Goal: Task Accomplishment & Management: Manage account settings

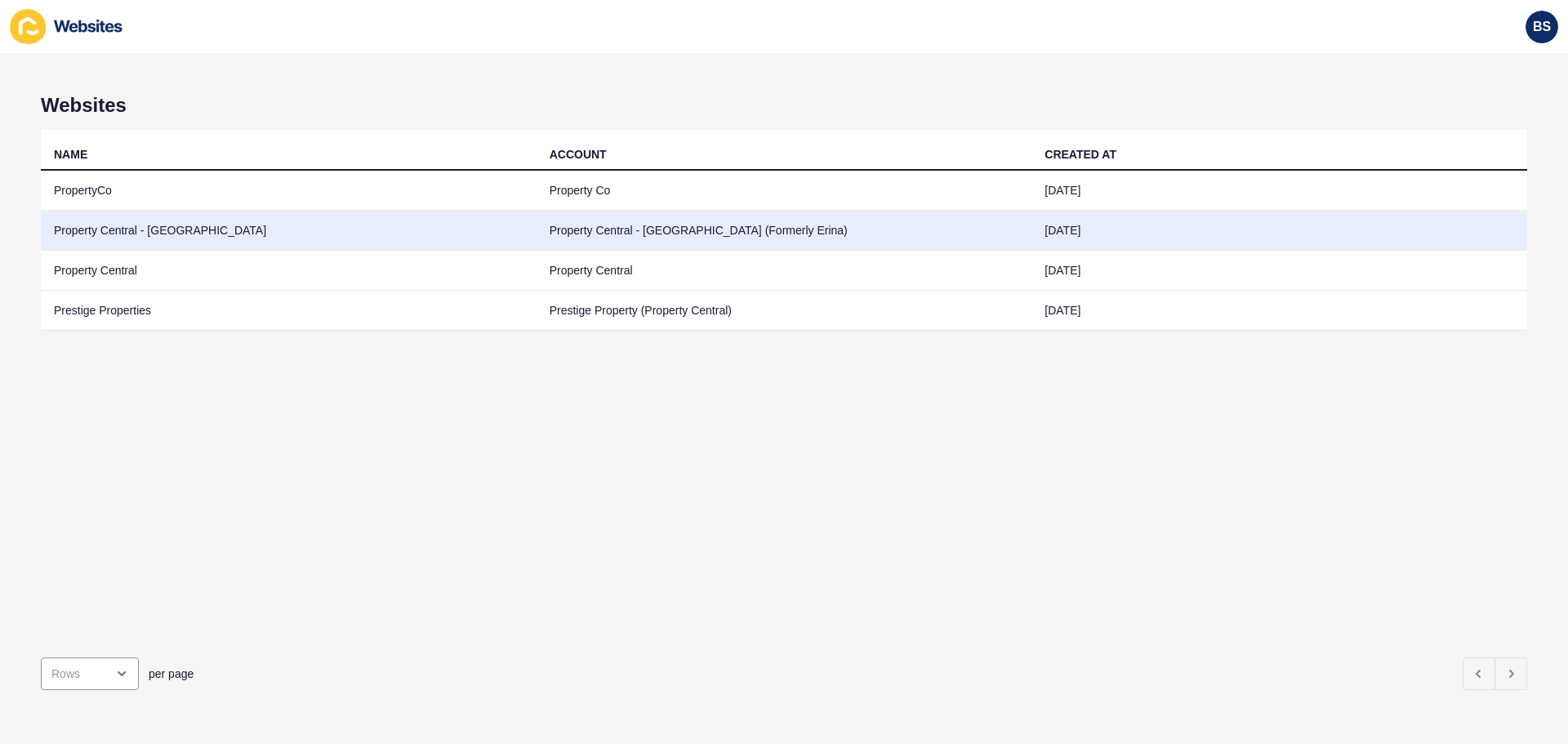
click at [100, 232] on td "Property Central - [GEOGRAPHIC_DATA]" at bounding box center [288, 230] width 495 height 40
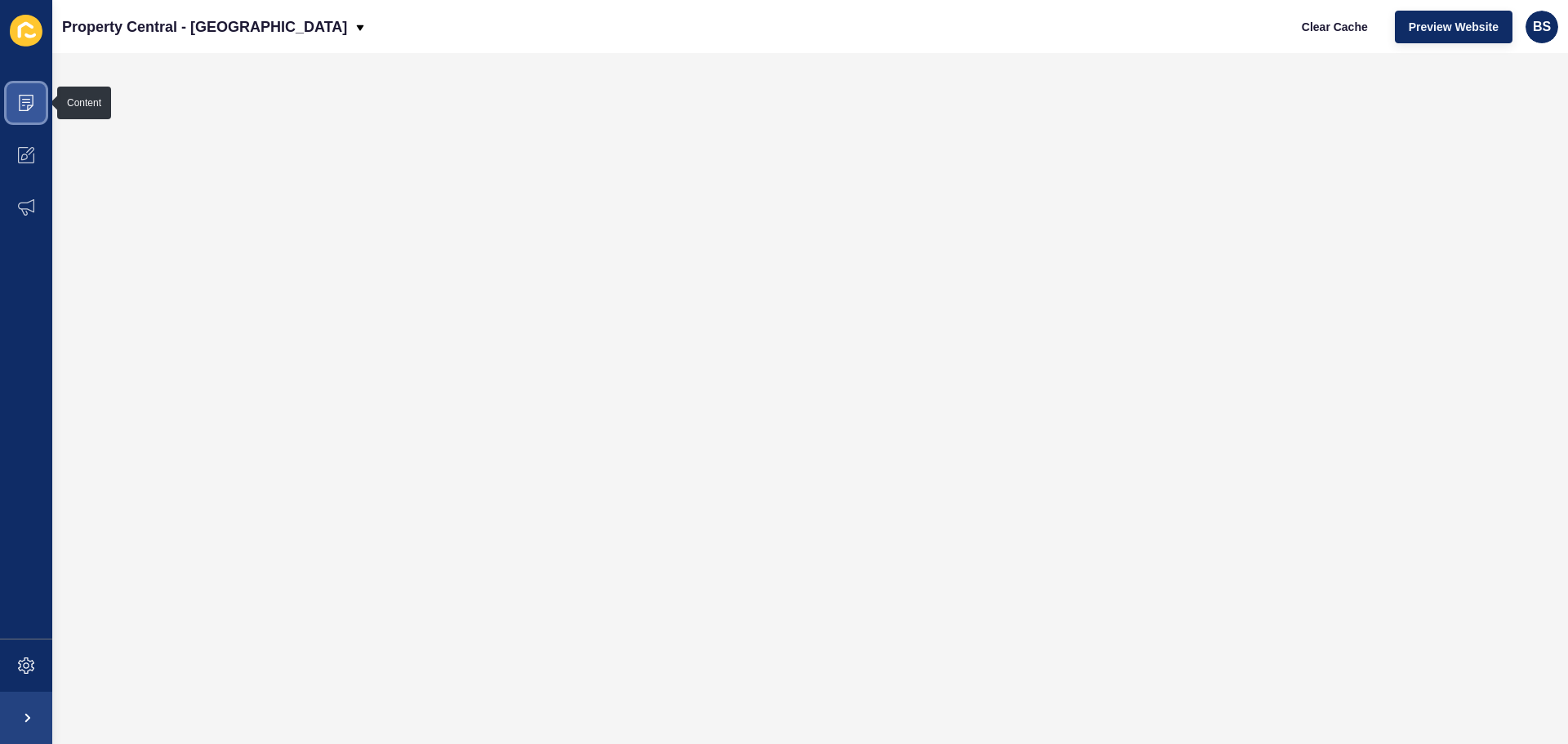
click at [26, 106] on icon at bounding box center [26, 102] width 16 height 16
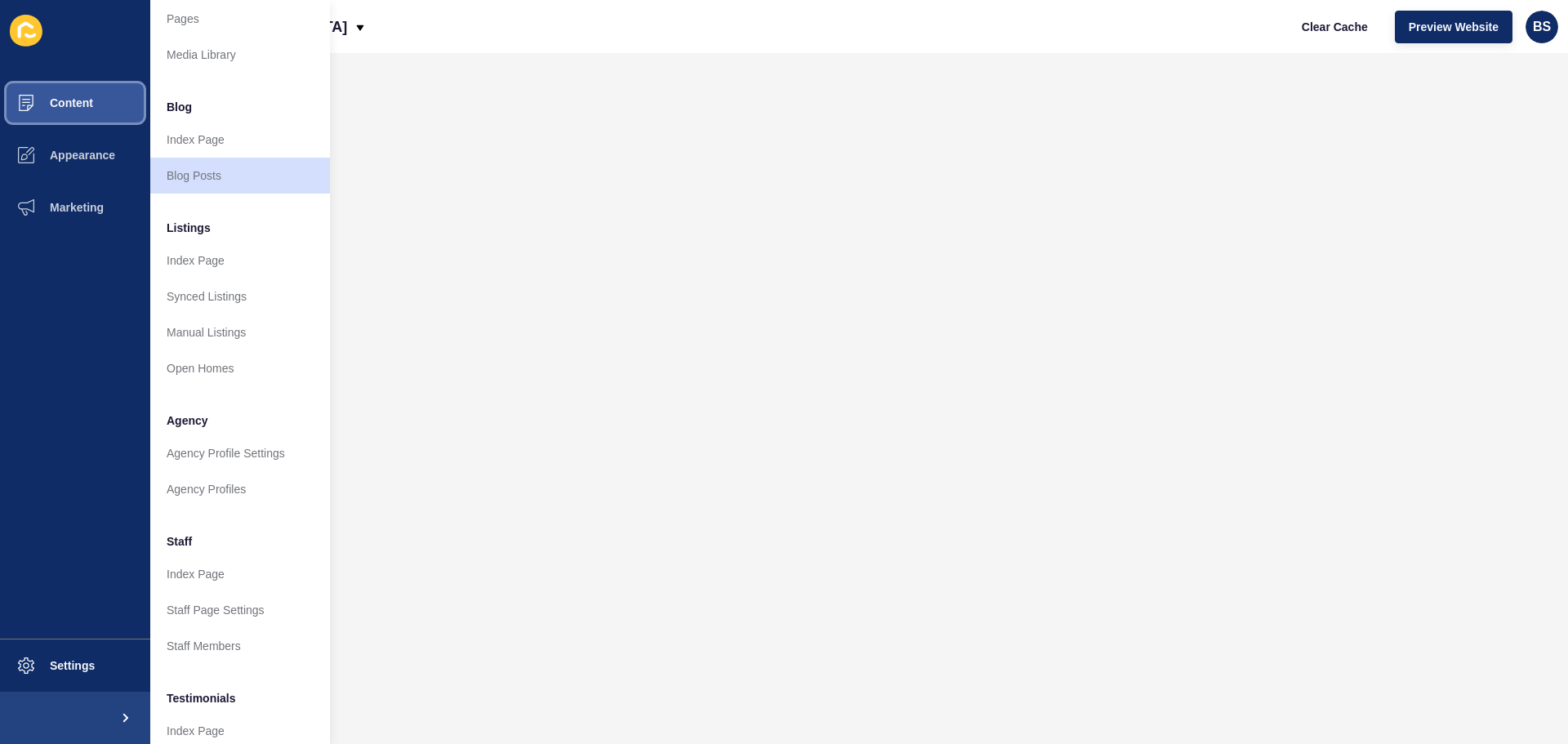
scroll to position [82, 0]
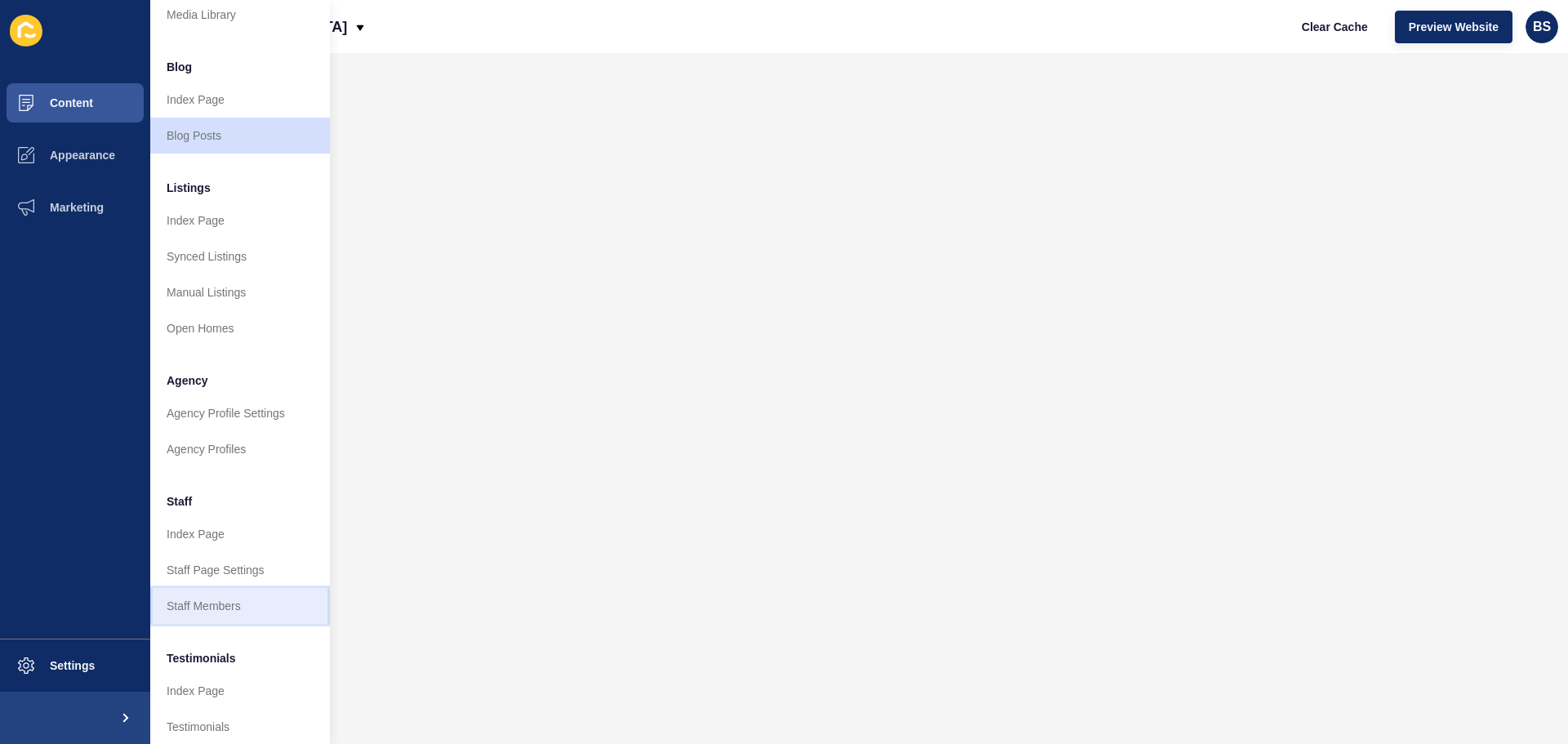
click at [191, 610] on link "Staff Members" at bounding box center [240, 606] width 180 height 36
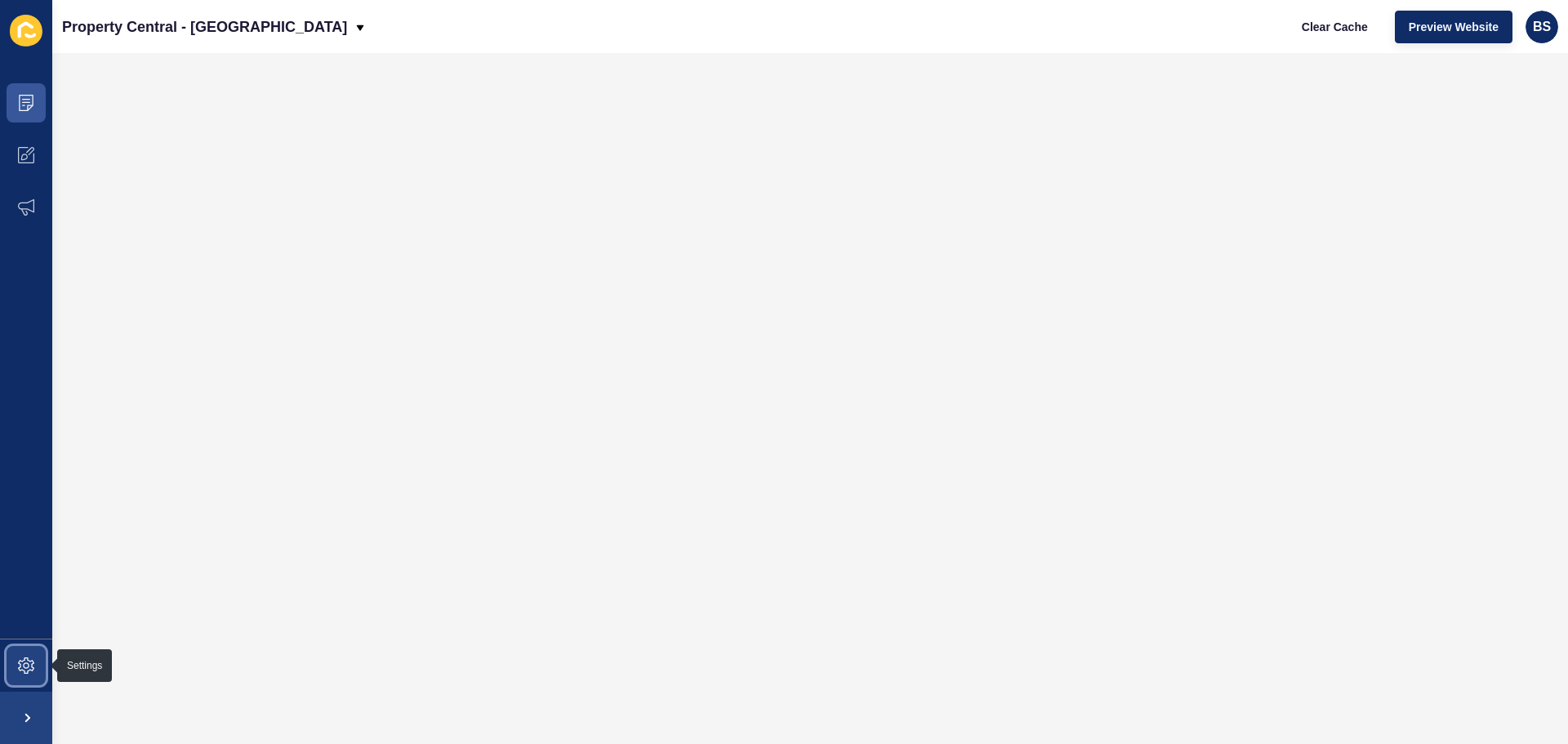
click at [18, 666] on icon at bounding box center [26, 665] width 16 height 16
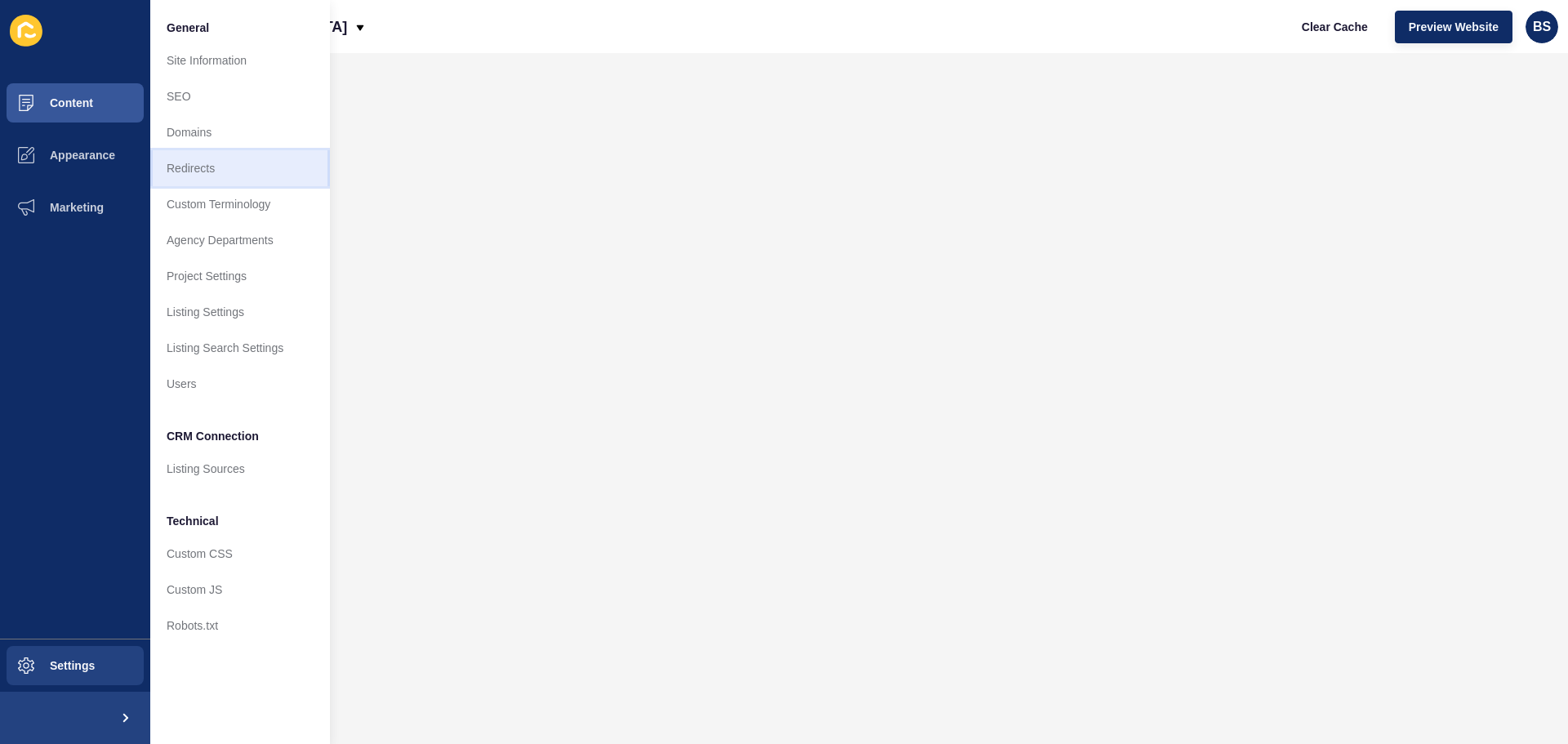
click at [221, 172] on link "Redirects" at bounding box center [240, 168] width 180 height 36
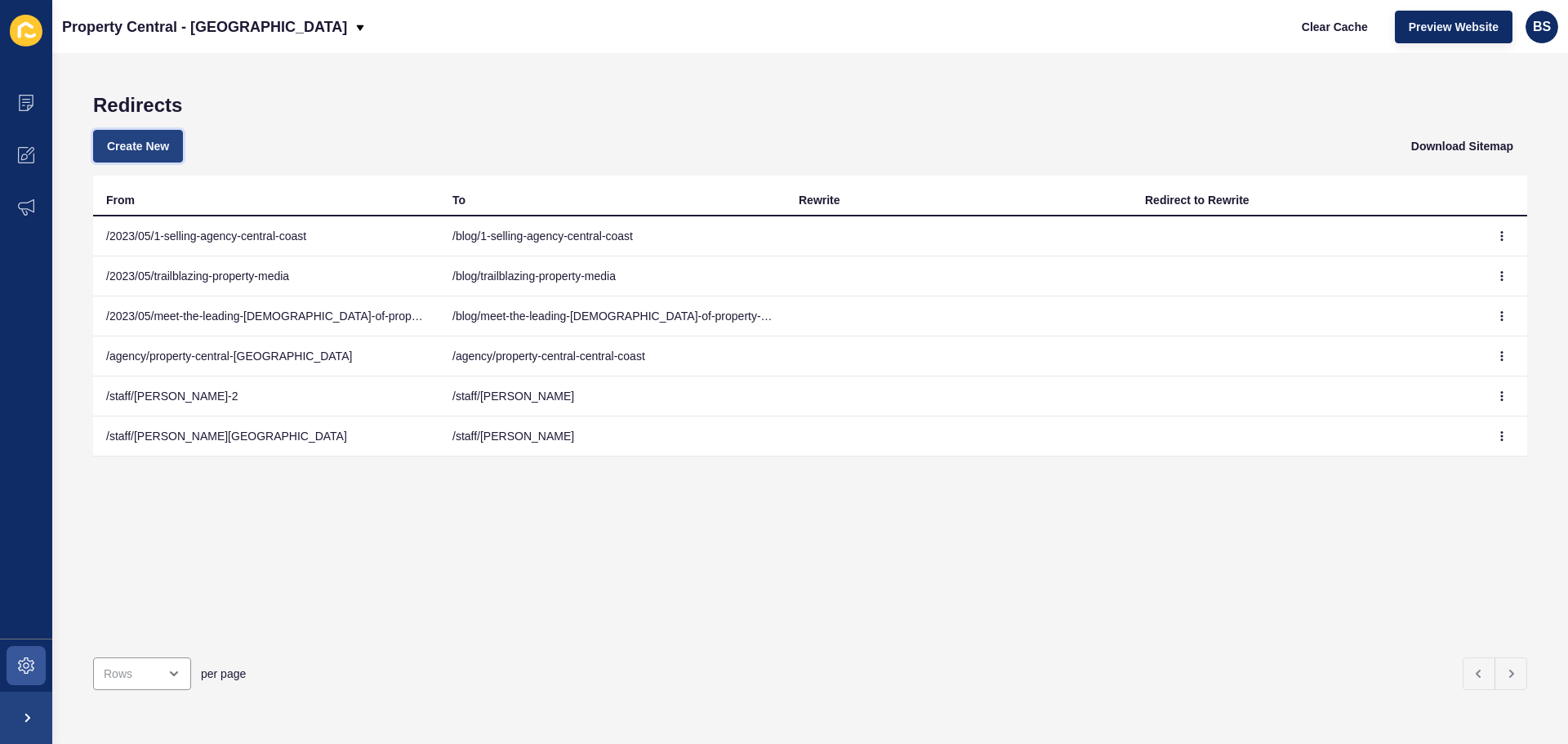
click at [161, 147] on span "Create New" at bounding box center [138, 146] width 62 height 16
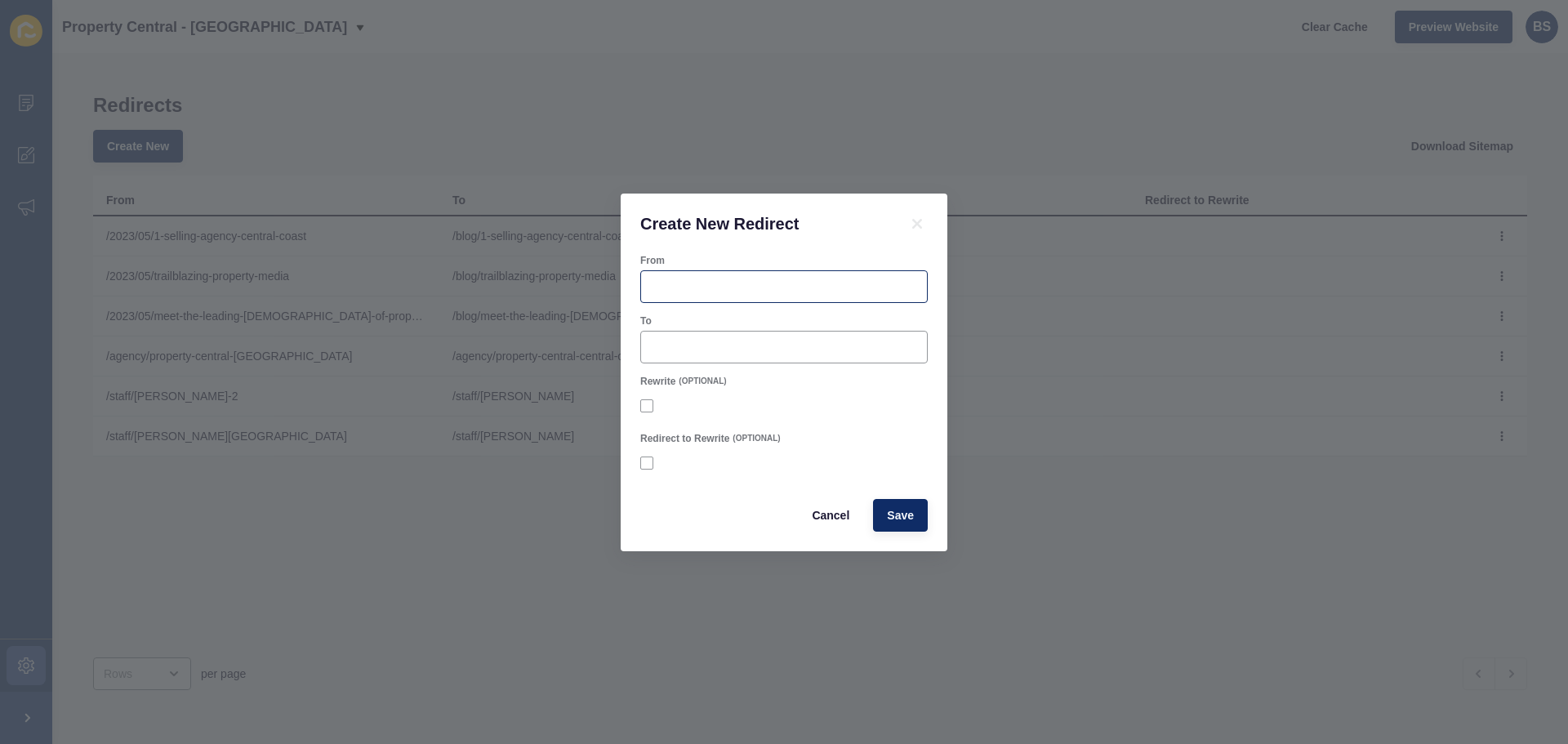
click at [720, 275] on div at bounding box center [784, 287] width 288 height 32
paste input "https://centralcoast.propertycentral.com.au/staff/liz-jenkins/"
type input "https://centralcoast.propertycentral.com.au/staff/liz-jenkins/"
click at [703, 352] on input "To" at bounding box center [784, 347] width 266 height 16
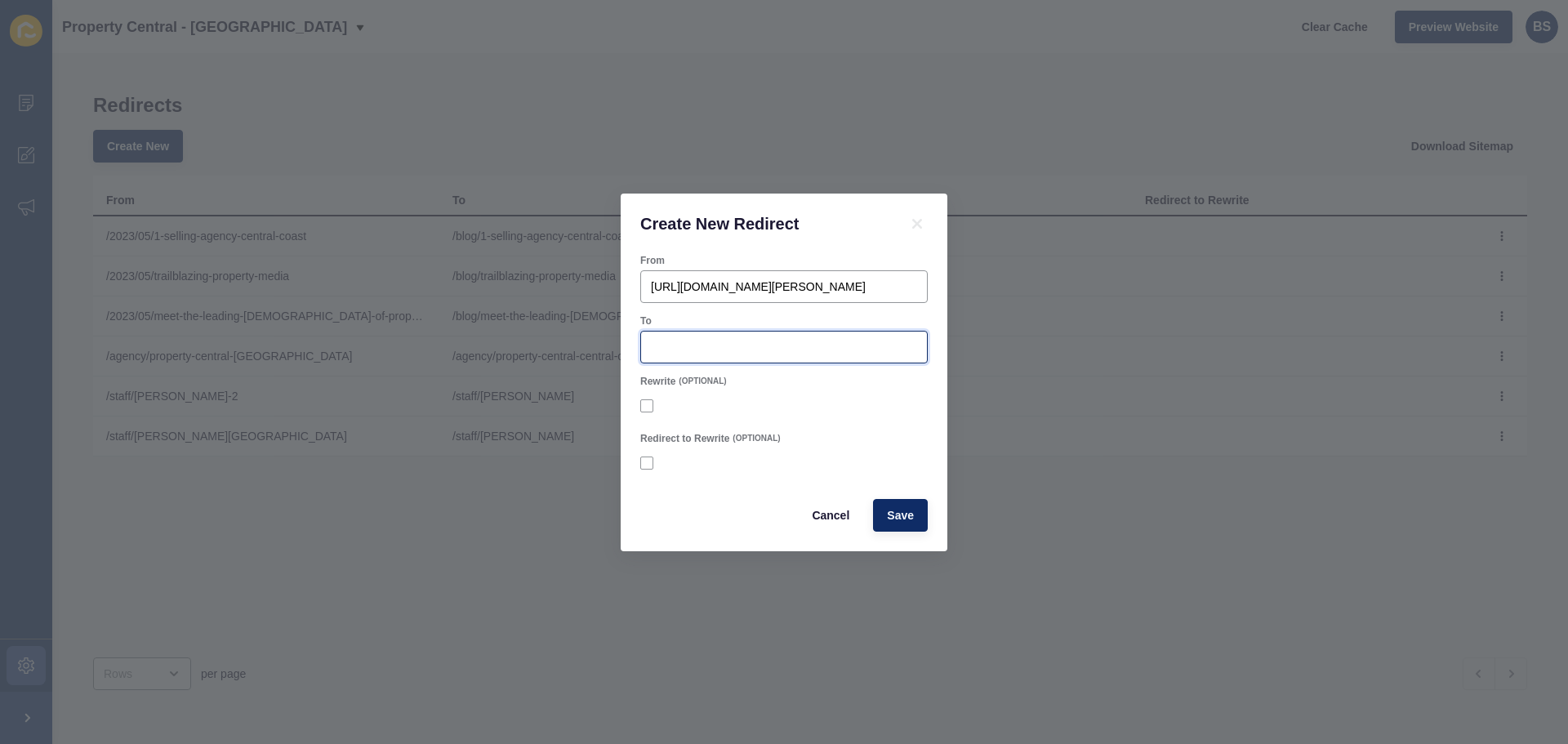
scroll to position [0, 0]
paste input "[URL][DOMAIN_NAME][PERSON_NAME]"
type input "[URL][DOMAIN_NAME][PERSON_NAME]"
click at [864, 430] on div "Redirect to Rewrite (OPTIONAL)" at bounding box center [783, 455] width 290 height 49
click at [905, 511] on span "Save" at bounding box center [901, 515] width 27 height 16
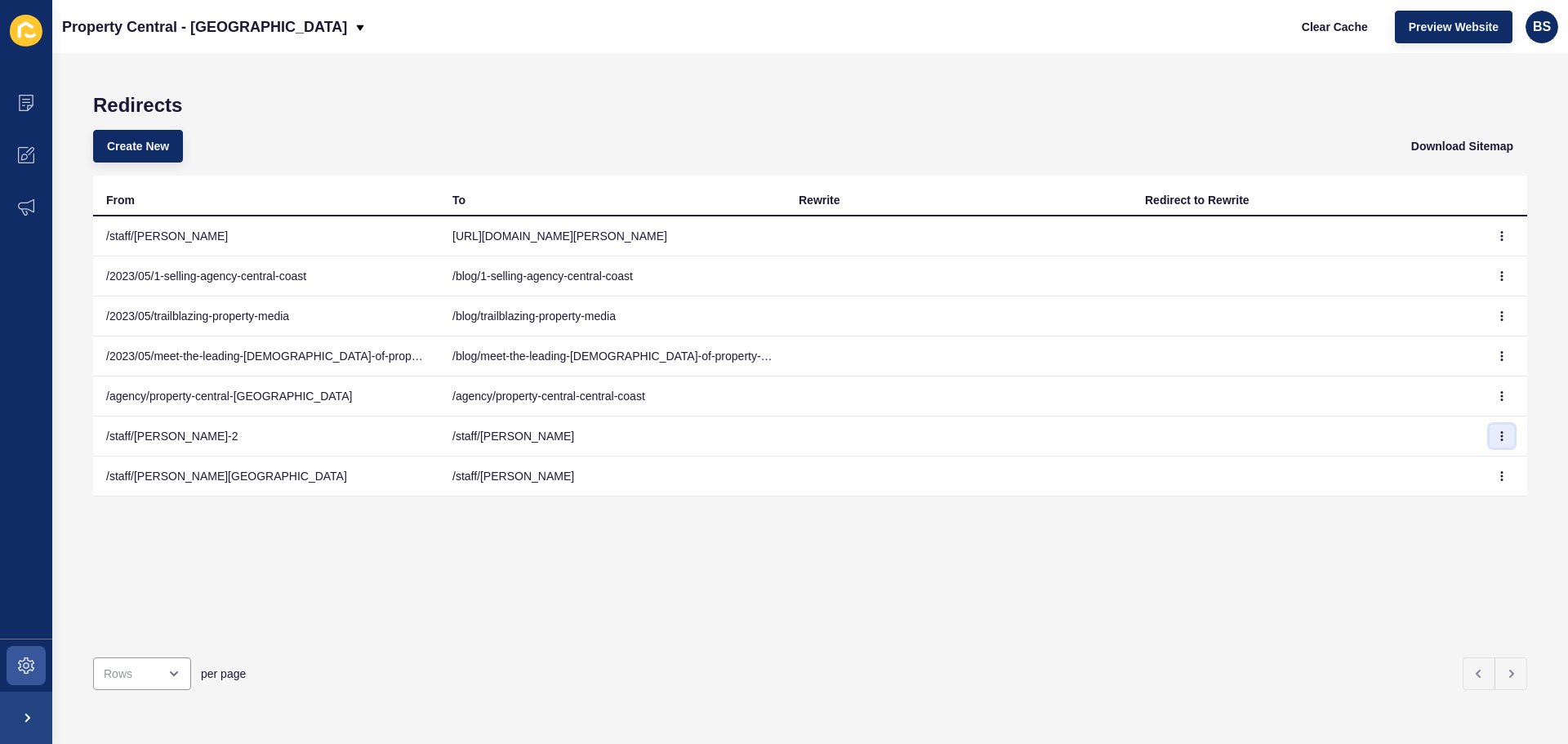
click at [1497, 435] on icon "button" at bounding box center [1501, 436] width 10 height 10
click at [1448, 467] on link "Edit" at bounding box center [1445, 469] width 114 height 36
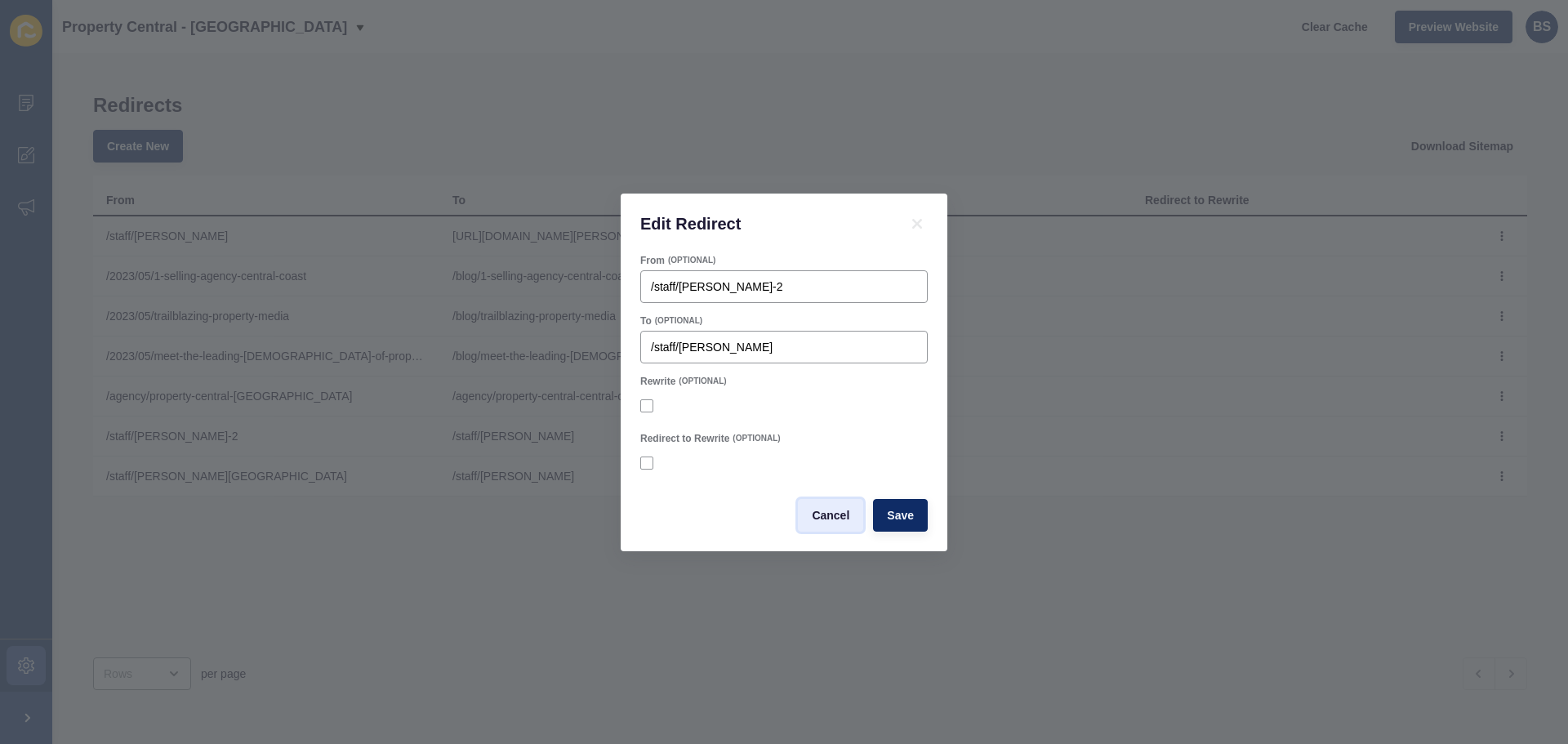
click at [836, 511] on span "Cancel" at bounding box center [831, 515] width 38 height 16
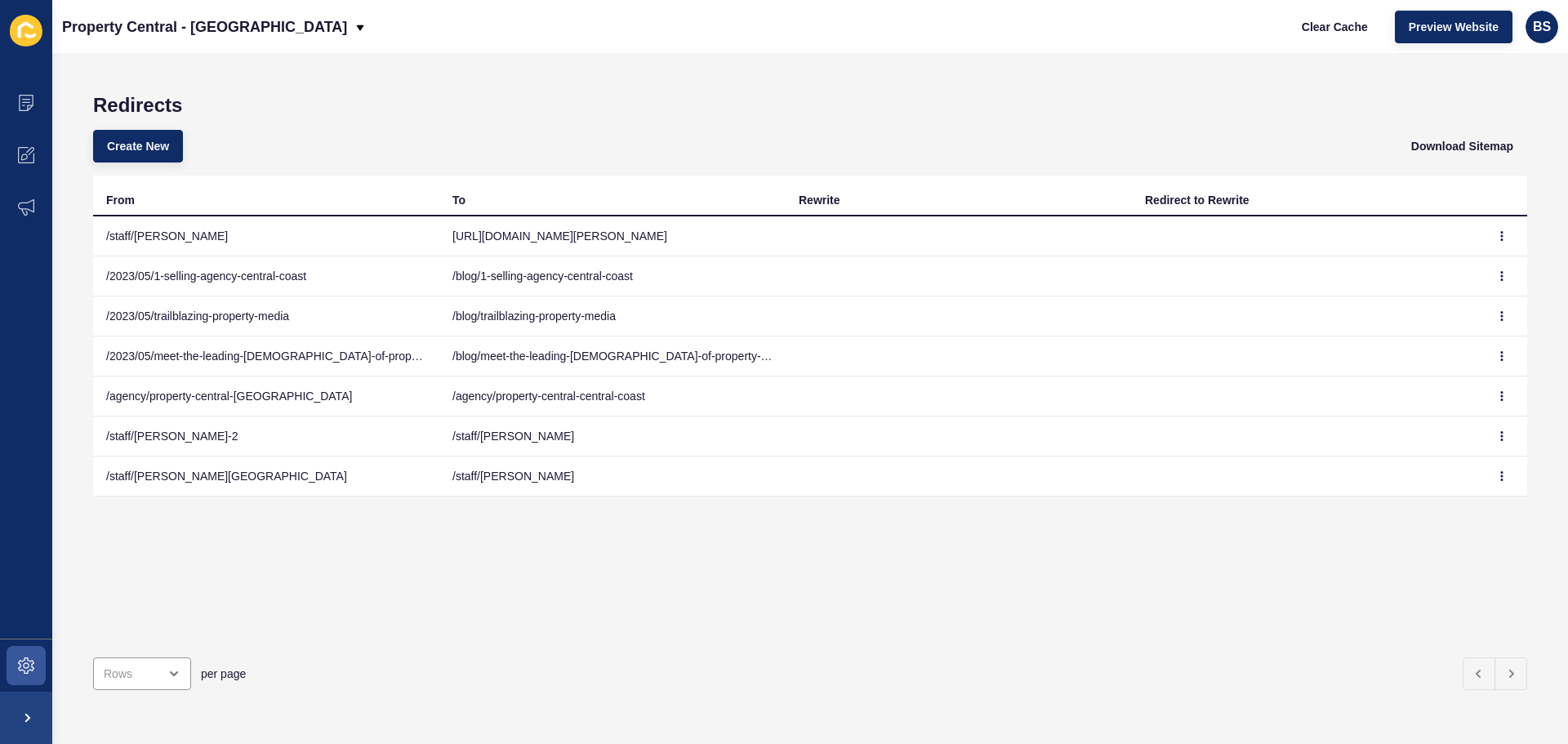
click at [1093, 453] on td at bounding box center [958, 436] width 346 height 40
click at [216, 51] on div "Property Central - Central Coast Clear Cache Preview Website BS" at bounding box center [810, 26] width 1516 height 53
click at [888, 52] on div "Property Central - Central Coast Clear Cache Preview Website BS" at bounding box center [810, 26] width 1516 height 53
click at [1490, 240] on button "button" at bounding box center [1501, 235] width 24 height 22
click at [1462, 269] on link "Edit" at bounding box center [1445, 269] width 114 height 36
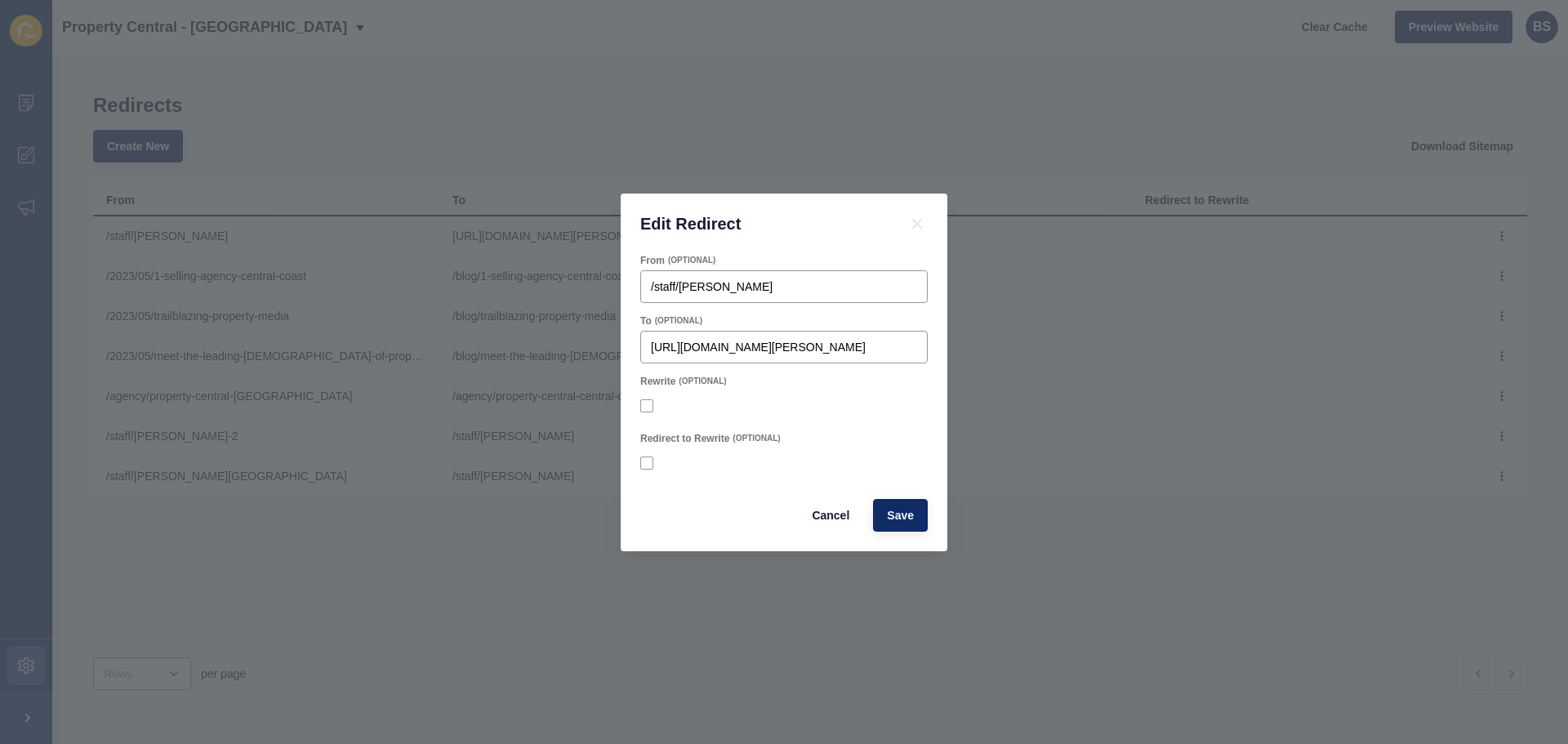
click at [1091, 536] on div "Edit Redirect From (OPTIONAL) /staff/liz-jenkins To (OPTIONAL) https://property…" at bounding box center [784, 372] width 1568 height 744
click at [906, 520] on span "Save" at bounding box center [901, 515] width 27 height 16
click at [869, 93] on div "Edit Redirect From (OPTIONAL) /staff/liz-jenkins To (OPTIONAL) https://property…" at bounding box center [784, 372] width 1568 height 744
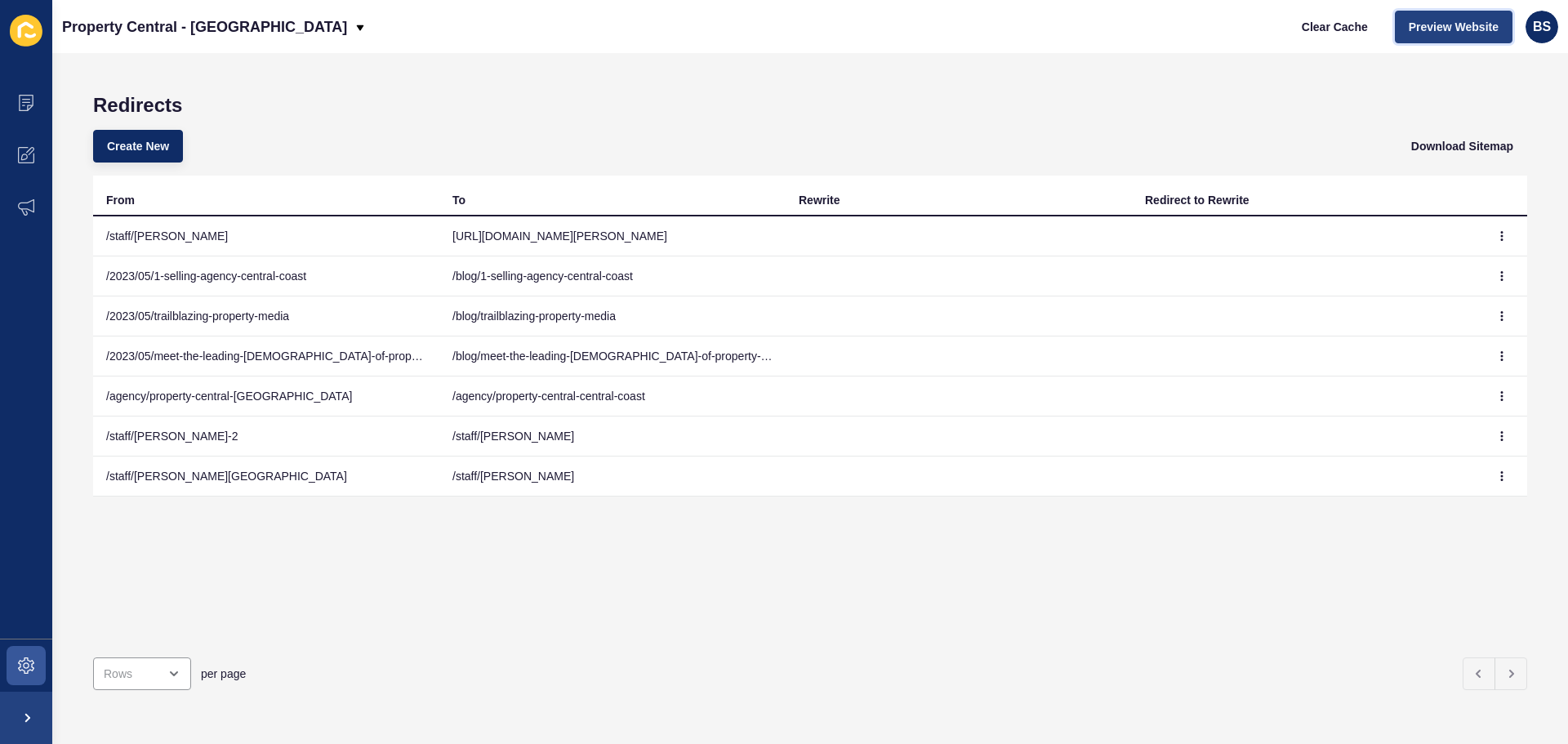
click at [1441, 38] on button "Preview Website" at bounding box center [1454, 27] width 118 height 32
click at [167, 148] on span "Create New" at bounding box center [138, 146] width 62 height 16
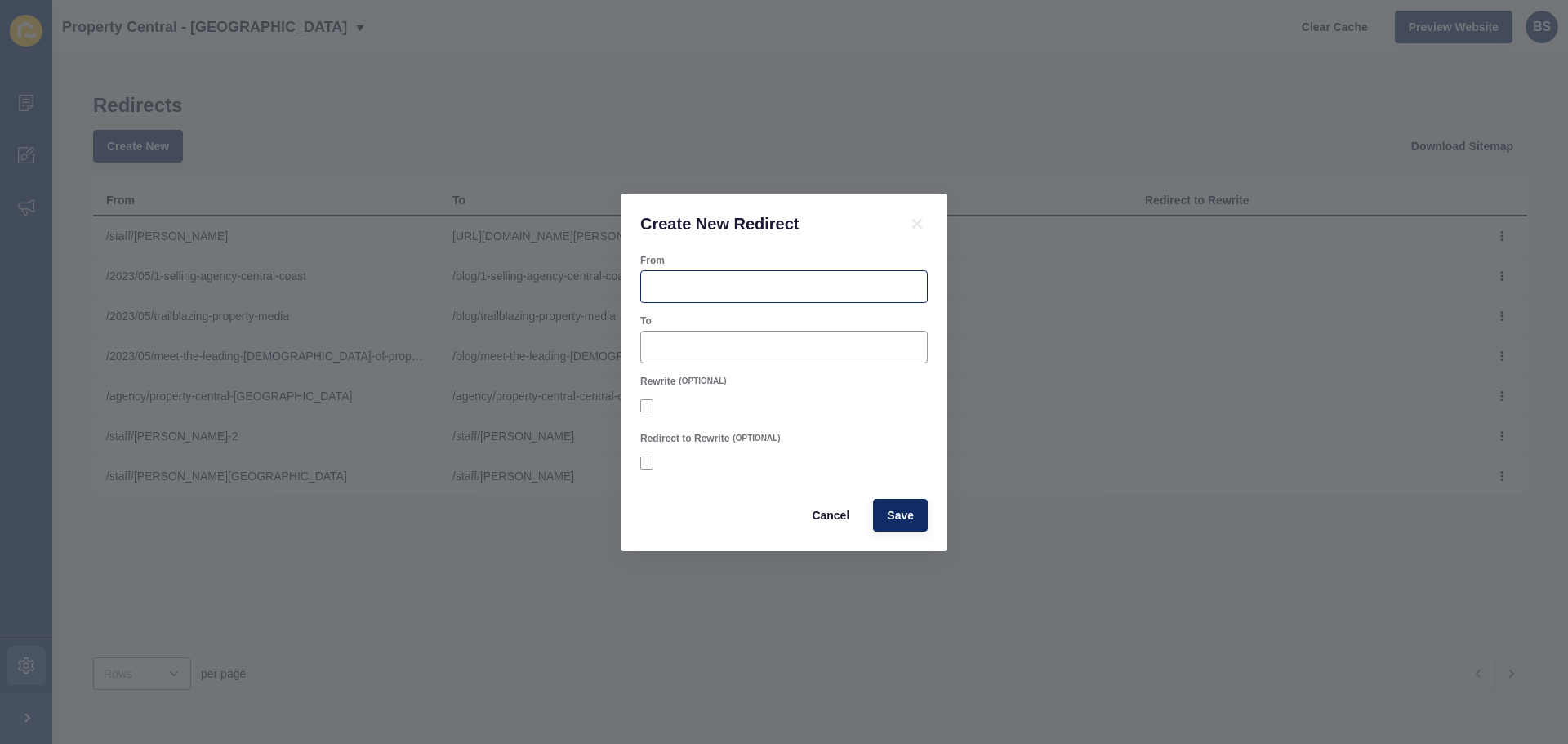
click at [745, 275] on div at bounding box center [784, 287] width 288 height 32
paste input "https://centralcoast.propertycentral.com.au/"
type input "https://centralcoast.propertycentral.com.au/"
click at [691, 344] on input "To" at bounding box center [784, 347] width 266 height 16
paste input "https://propertyco.com.au/"
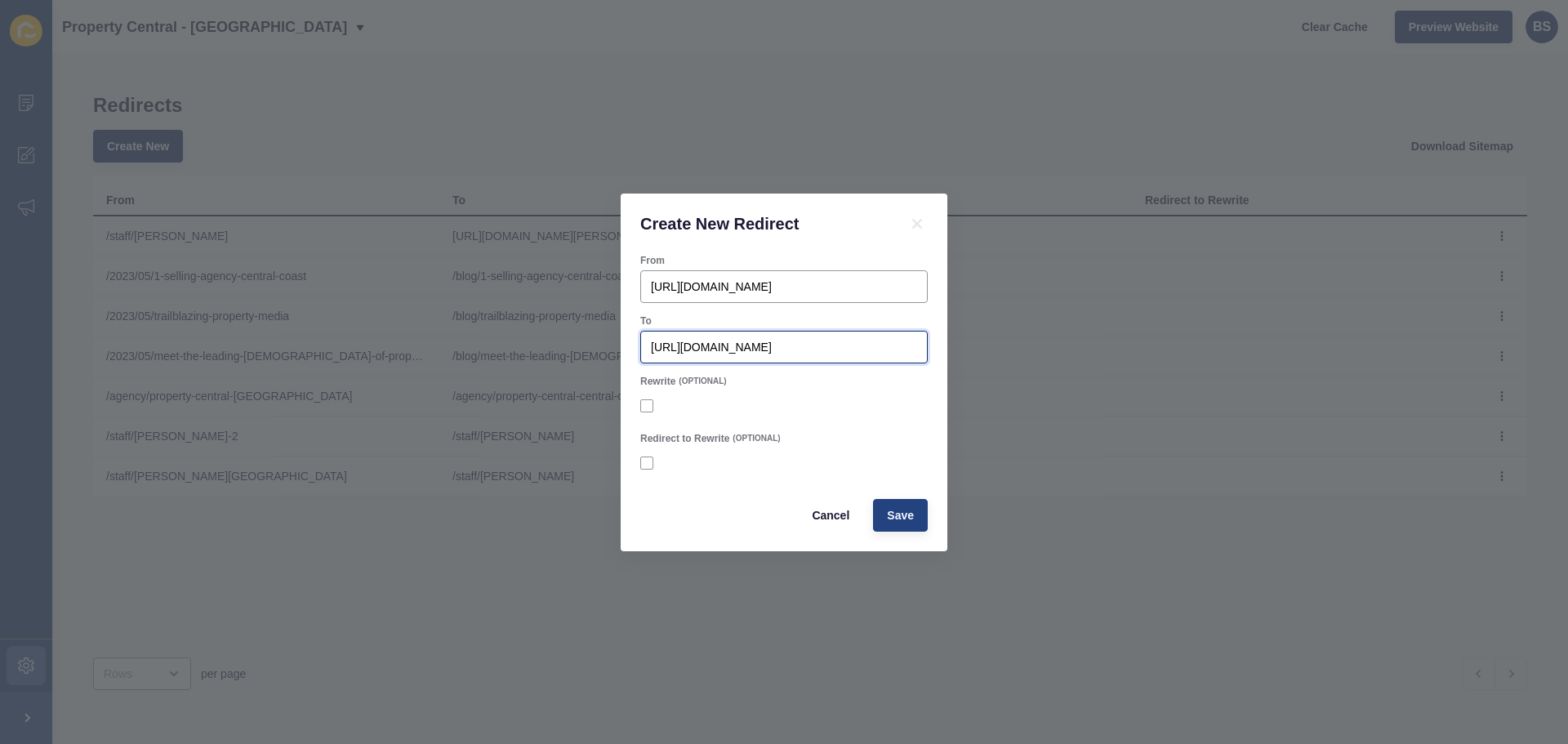
type input "https://propertyco.com.au/"
click at [920, 525] on button "Save" at bounding box center [900, 515] width 55 height 32
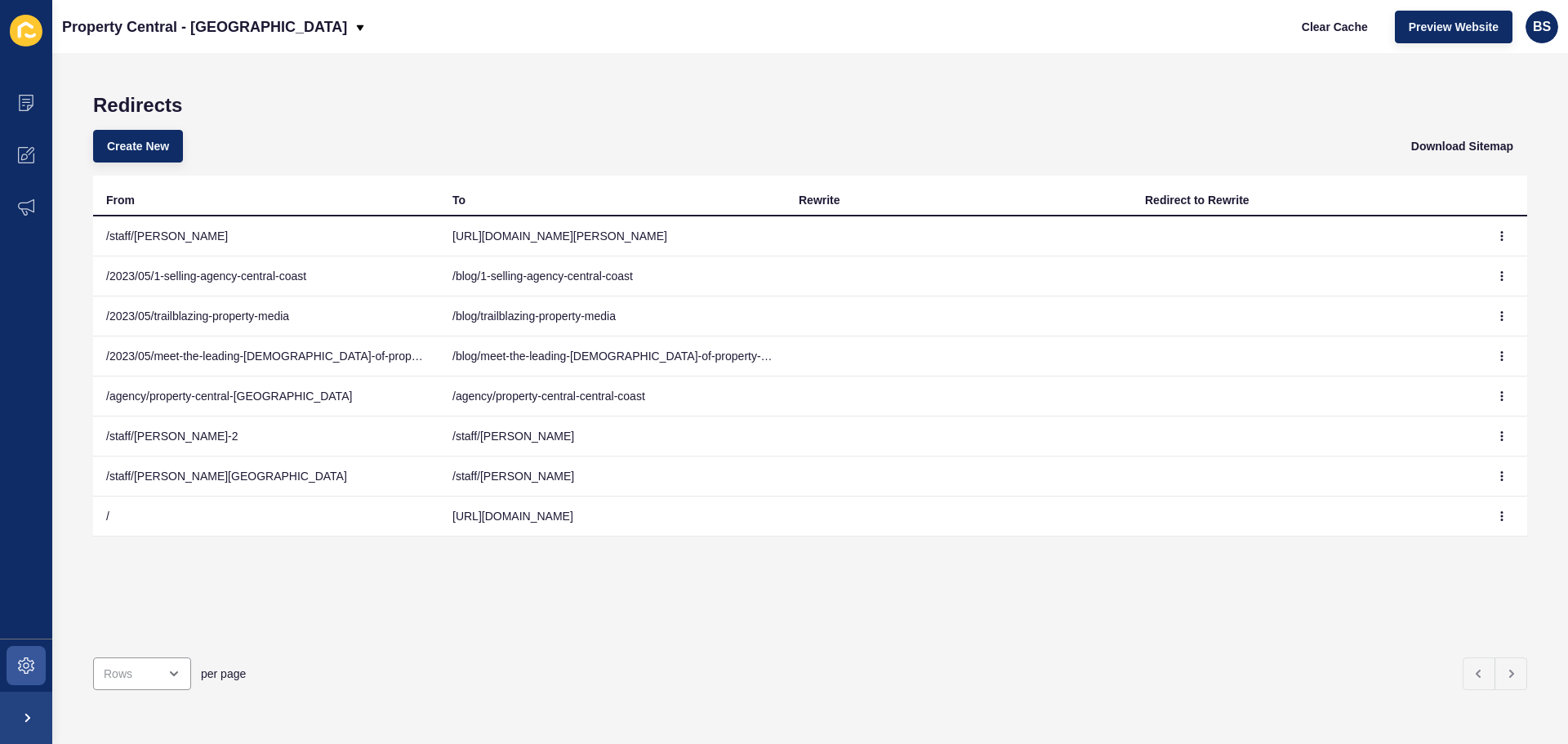
drag, startPoint x: 1128, startPoint y: 698, endPoint x: 1058, endPoint y: 741, distance: 82.2
click at [1127, 698] on div "Redirects Create New Download Sitemap From To Rewrite Redirect to Rewrite /staf…" at bounding box center [810, 398] width 1516 height 691
click at [120, 146] on span "Create New" at bounding box center [138, 146] width 62 height 16
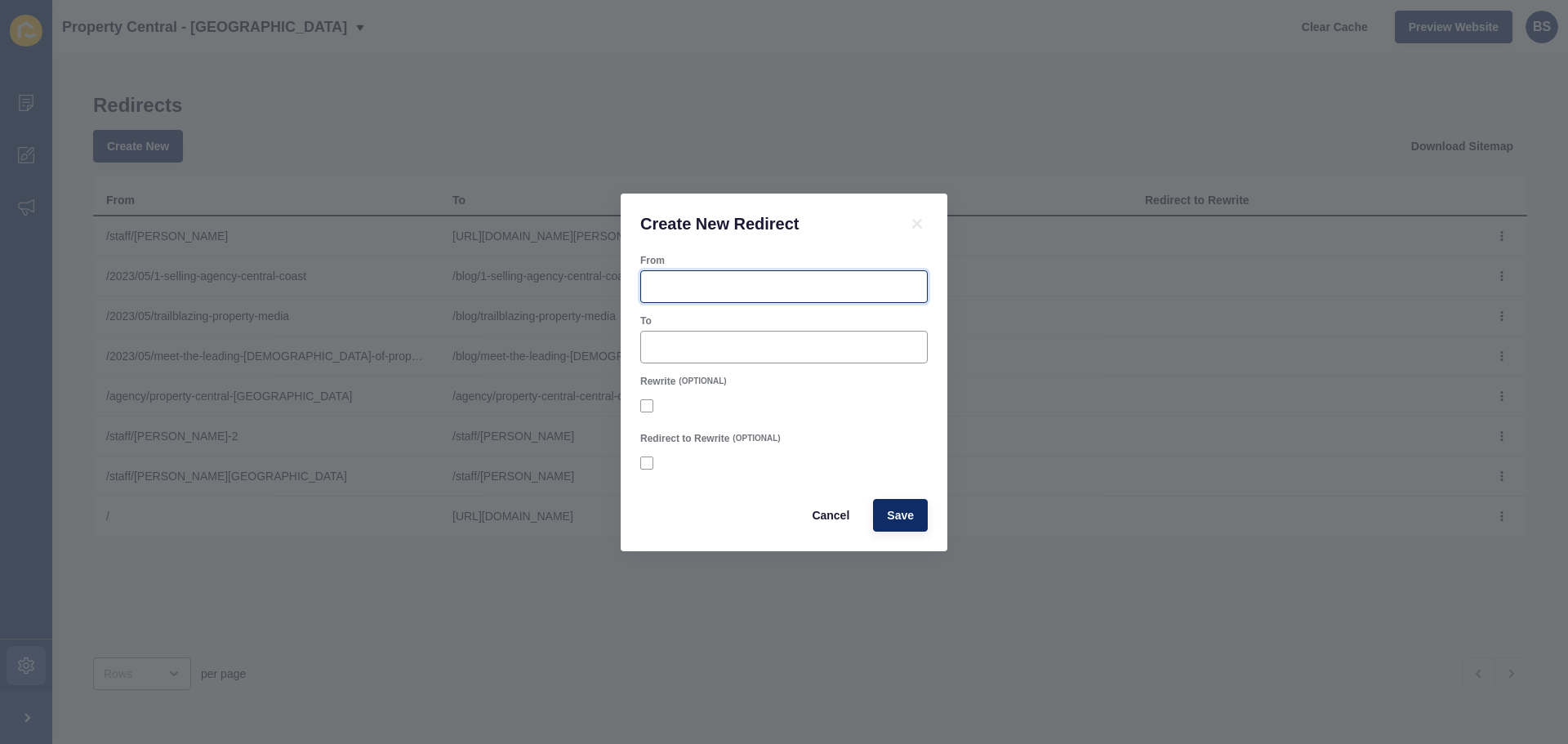
click at [673, 279] on input "From" at bounding box center [784, 287] width 266 height 16
paste input "https://centralcoast.propertycentral.com.au/staff/james-keelan/"
type input "https://centralcoast.propertycentral.com.au/staff/james-keelan/"
click at [717, 357] on div at bounding box center [784, 347] width 288 height 32
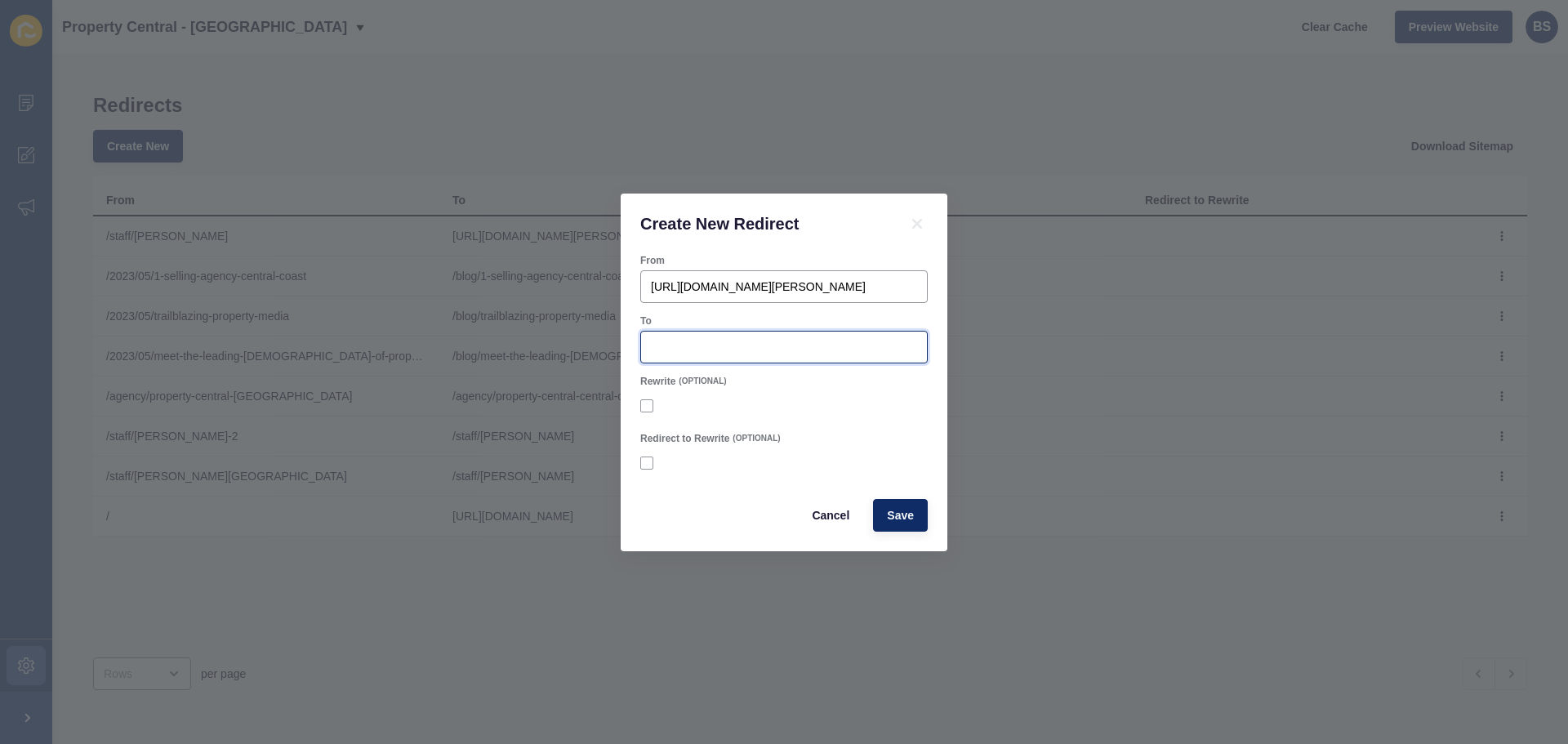
scroll to position [0, 0]
paste input "https://propertyco.com.au/staff/james-keelan"
type input "https://propertyco.com.au/staff/james-keelan"
click at [914, 525] on button "Save" at bounding box center [900, 515] width 55 height 32
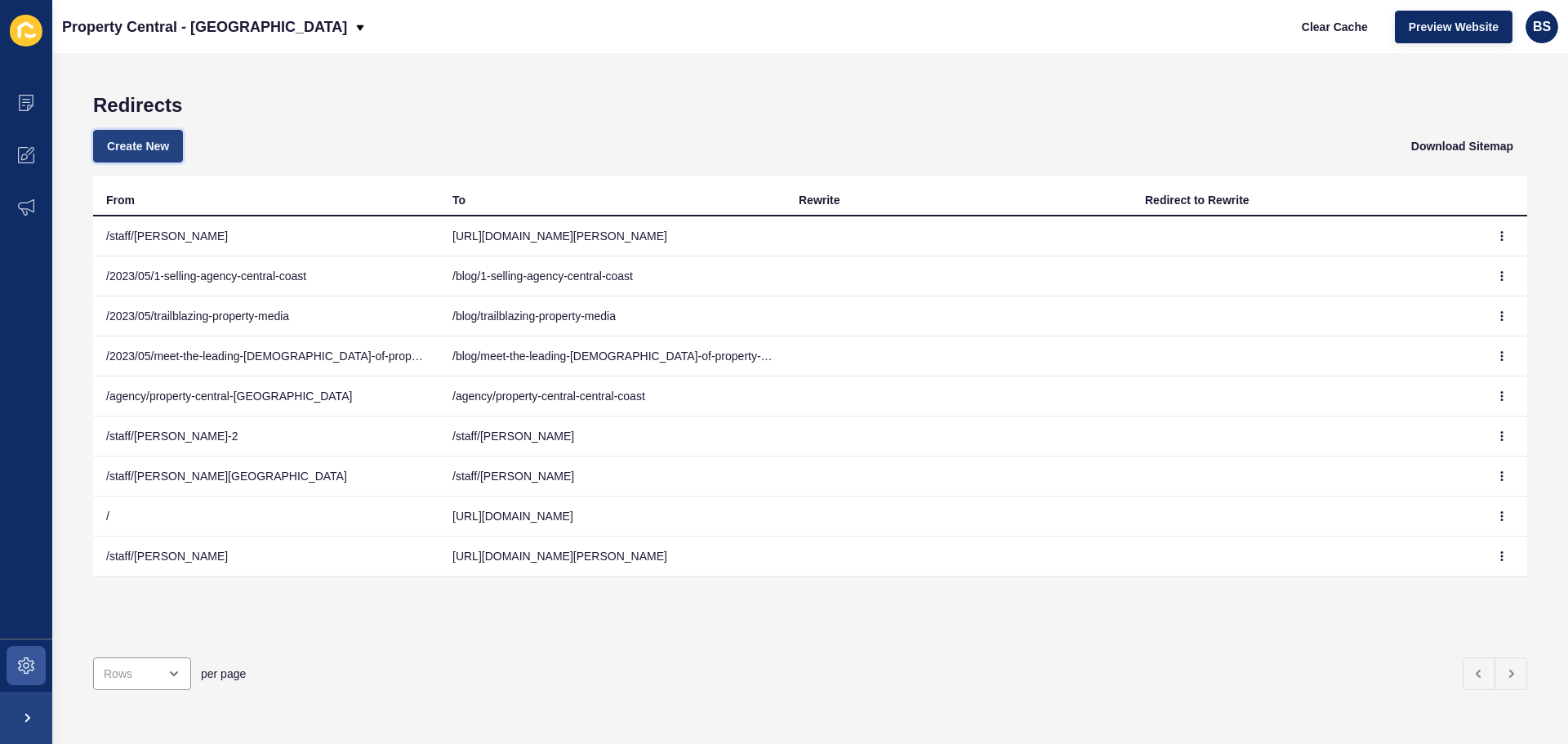
click at [138, 154] on span "Create New" at bounding box center [138, 146] width 62 height 16
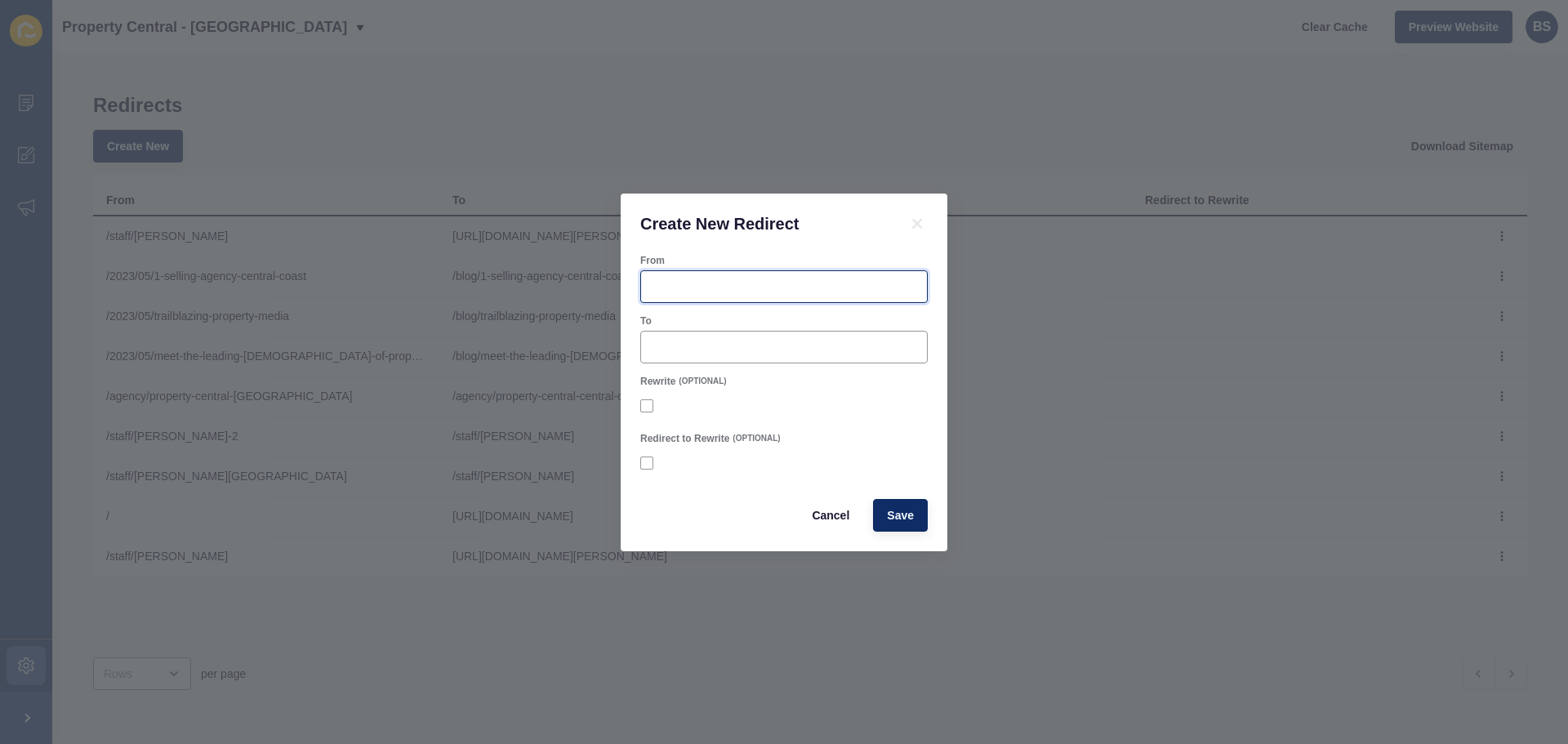
click at [715, 293] on input "From" at bounding box center [784, 287] width 266 height 16
paste input "https://centralcoast.propertycentral.com.au/staff/jodie-walsh/"
type input "https://centralcoast.propertycentral.com.au/staff/jodie-walsh/"
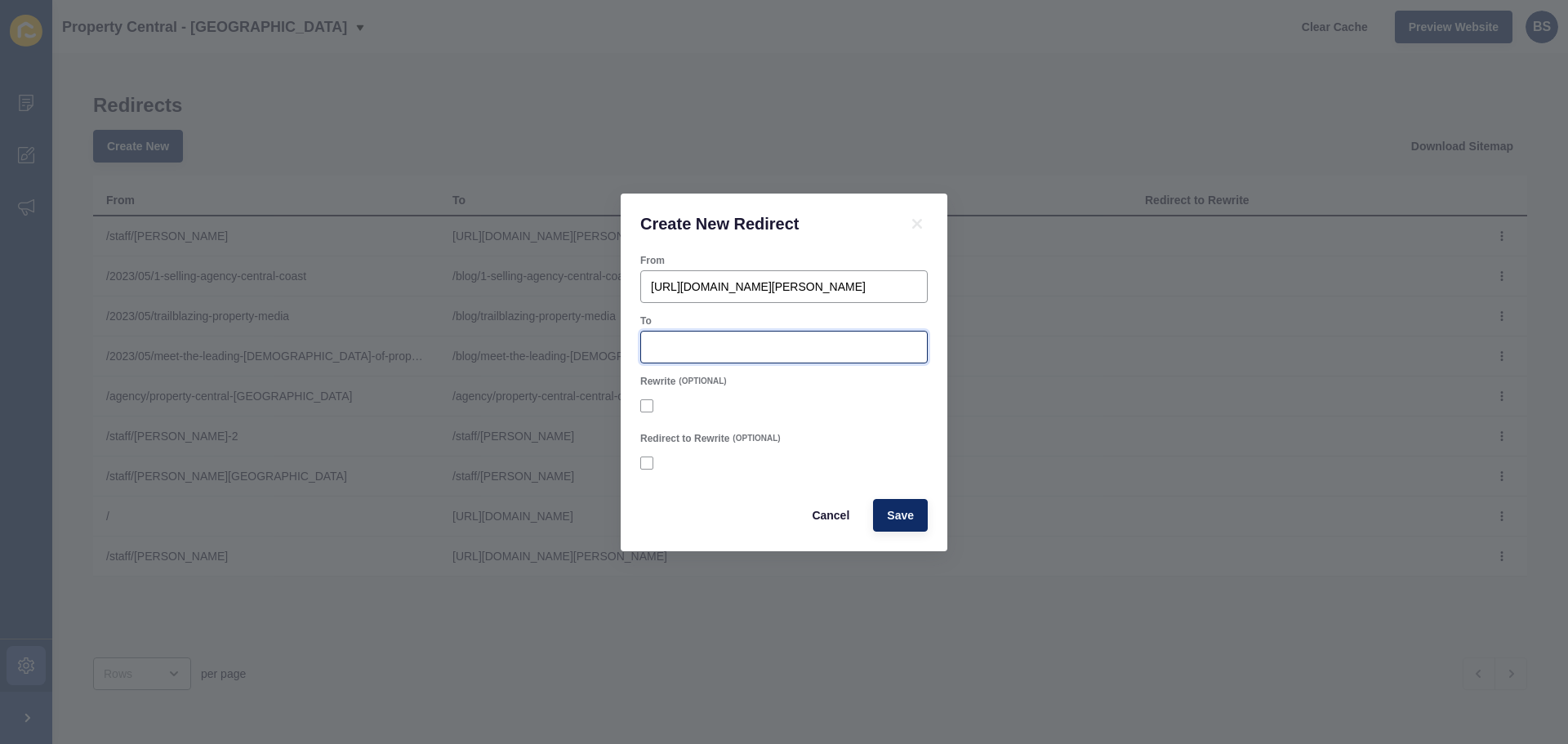
click at [683, 344] on input "To" at bounding box center [784, 347] width 266 height 16
paste input "[URL][DOMAIN_NAME][PERSON_NAME]"
type input "[URL][DOMAIN_NAME][PERSON_NAME]"
click at [917, 509] on button "Save" at bounding box center [900, 515] width 55 height 32
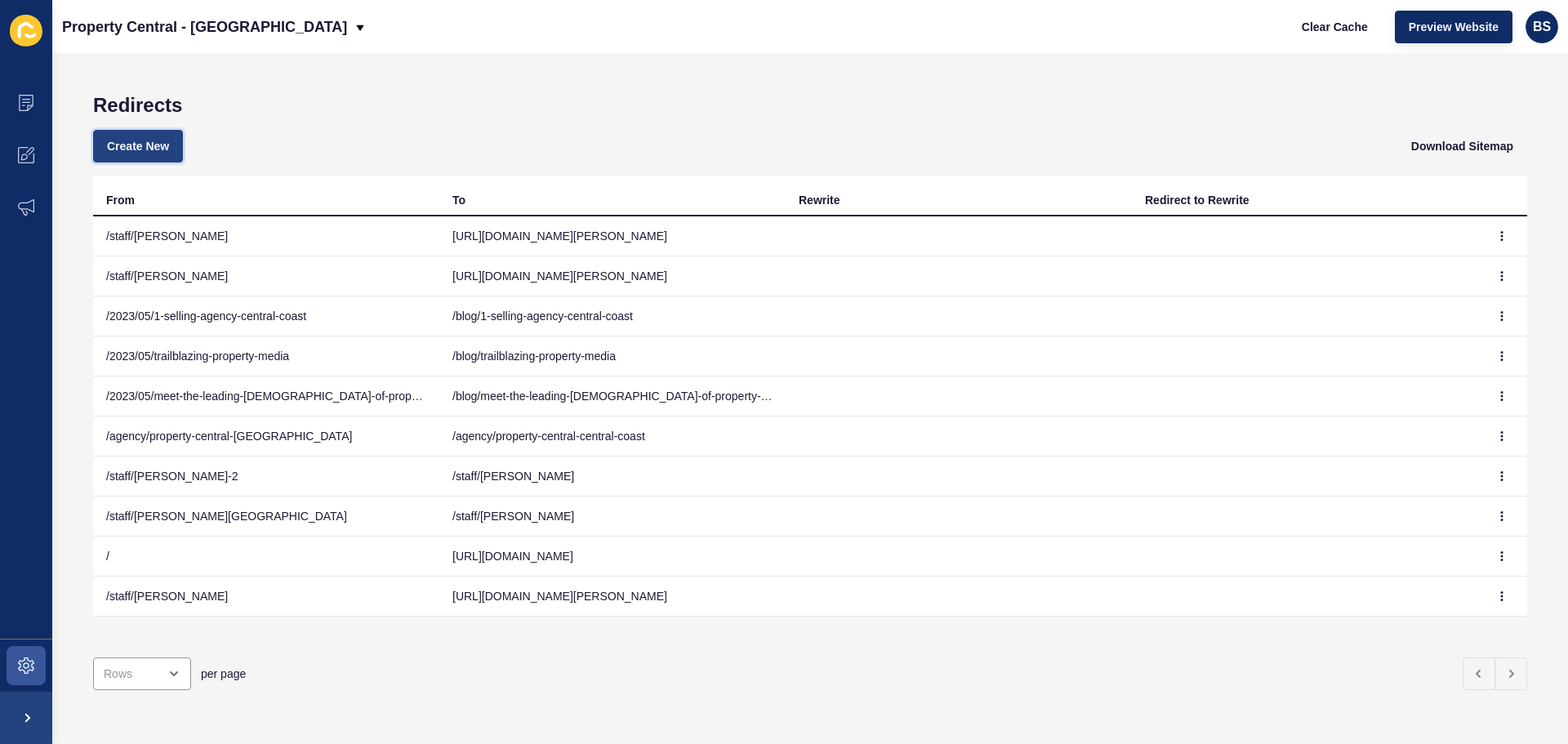
click at [125, 150] on span "Create New" at bounding box center [138, 146] width 62 height 16
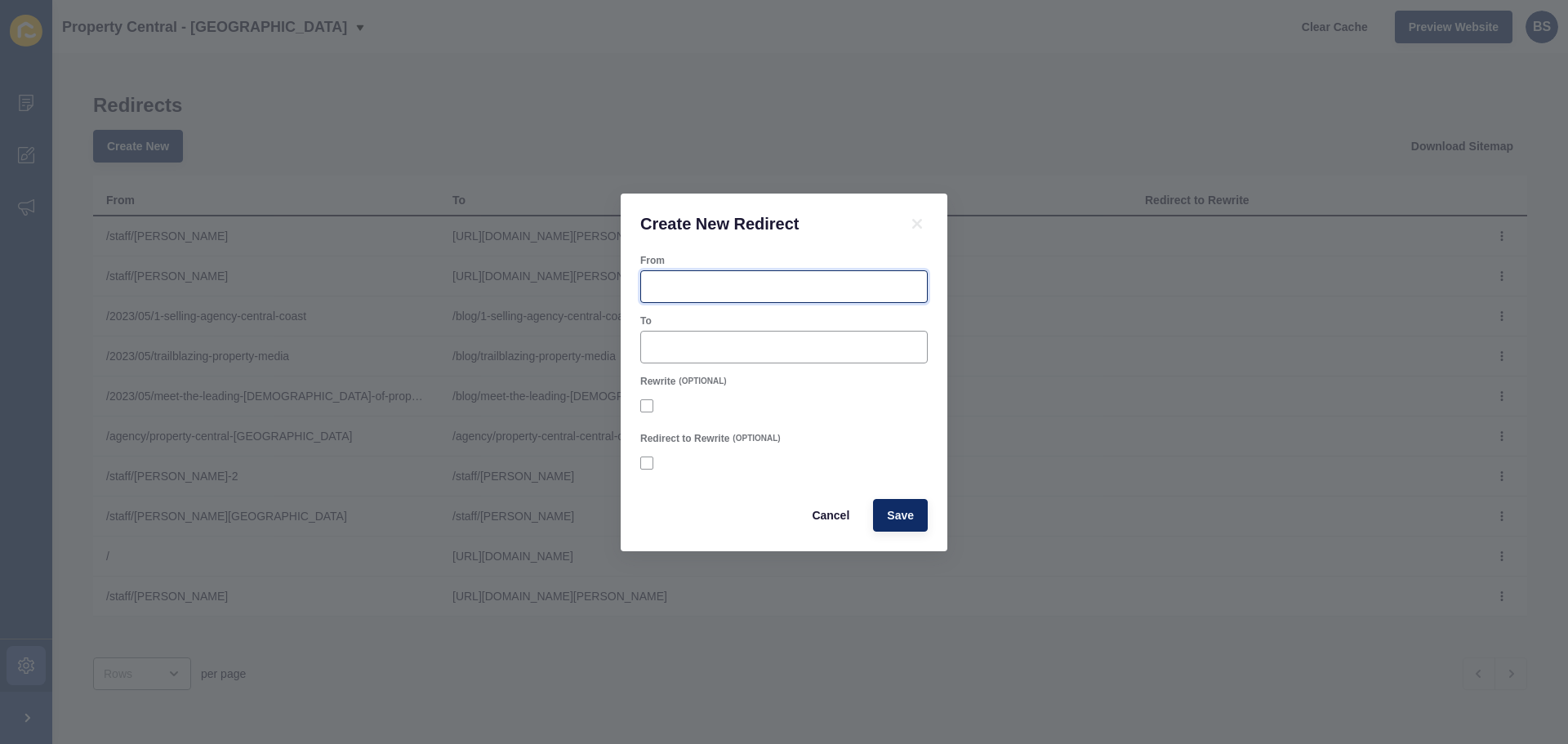
click at [708, 279] on input "From" at bounding box center [784, 287] width 266 height 16
paste input "https://centralcoast.propertycentral.com.au/staff/chantel-laing/"
type input "https://centralcoast.propertycentral.com.au/staff/chantel-laing/"
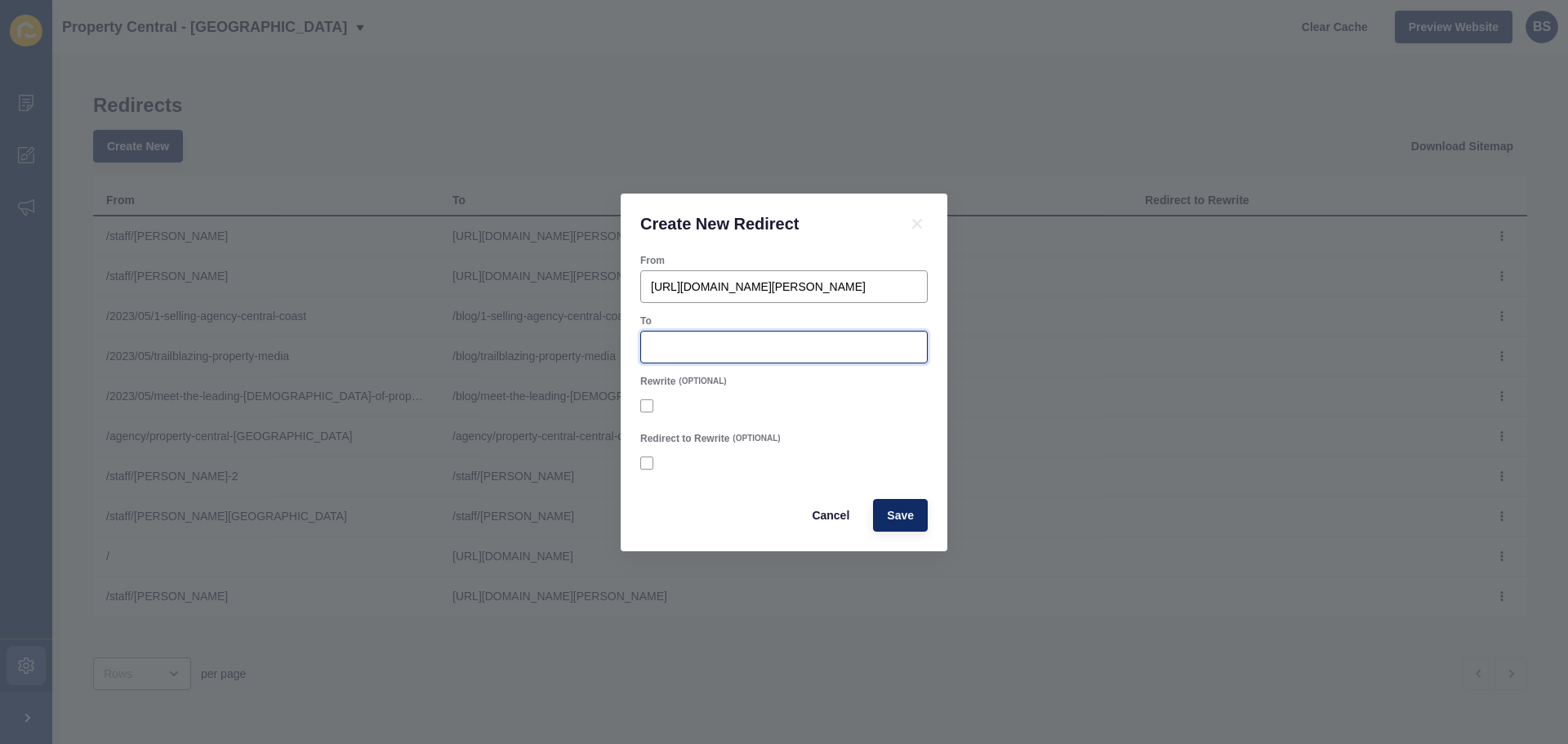
click at [710, 348] on input "To" at bounding box center [784, 347] width 266 height 16
paste input "[URL][DOMAIN_NAME][PERSON_NAME]"
type input "[URL][DOMAIN_NAME][PERSON_NAME]"
click at [906, 518] on span "Save" at bounding box center [901, 515] width 27 height 16
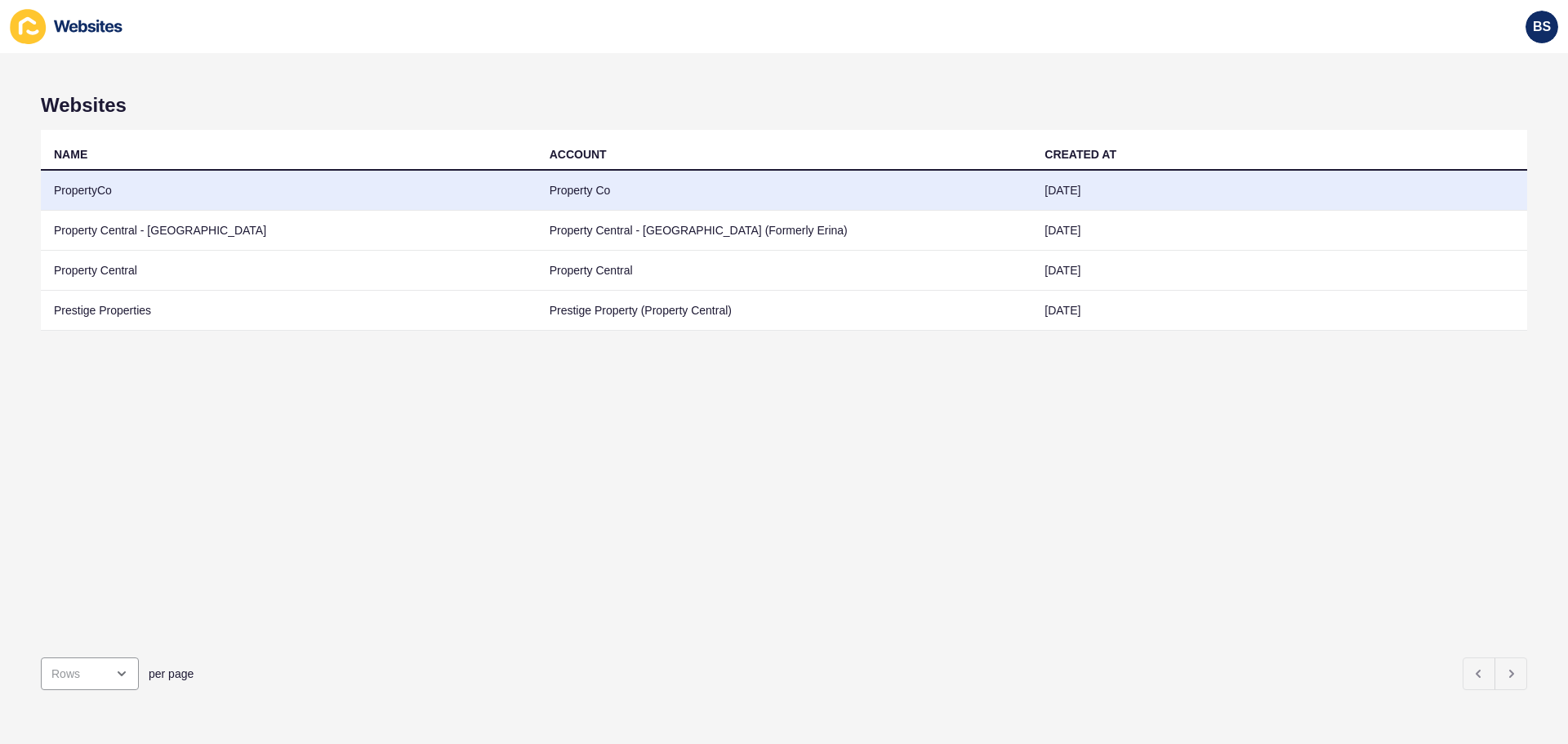
click at [120, 195] on td "PropertyCo" at bounding box center [288, 190] width 495 height 40
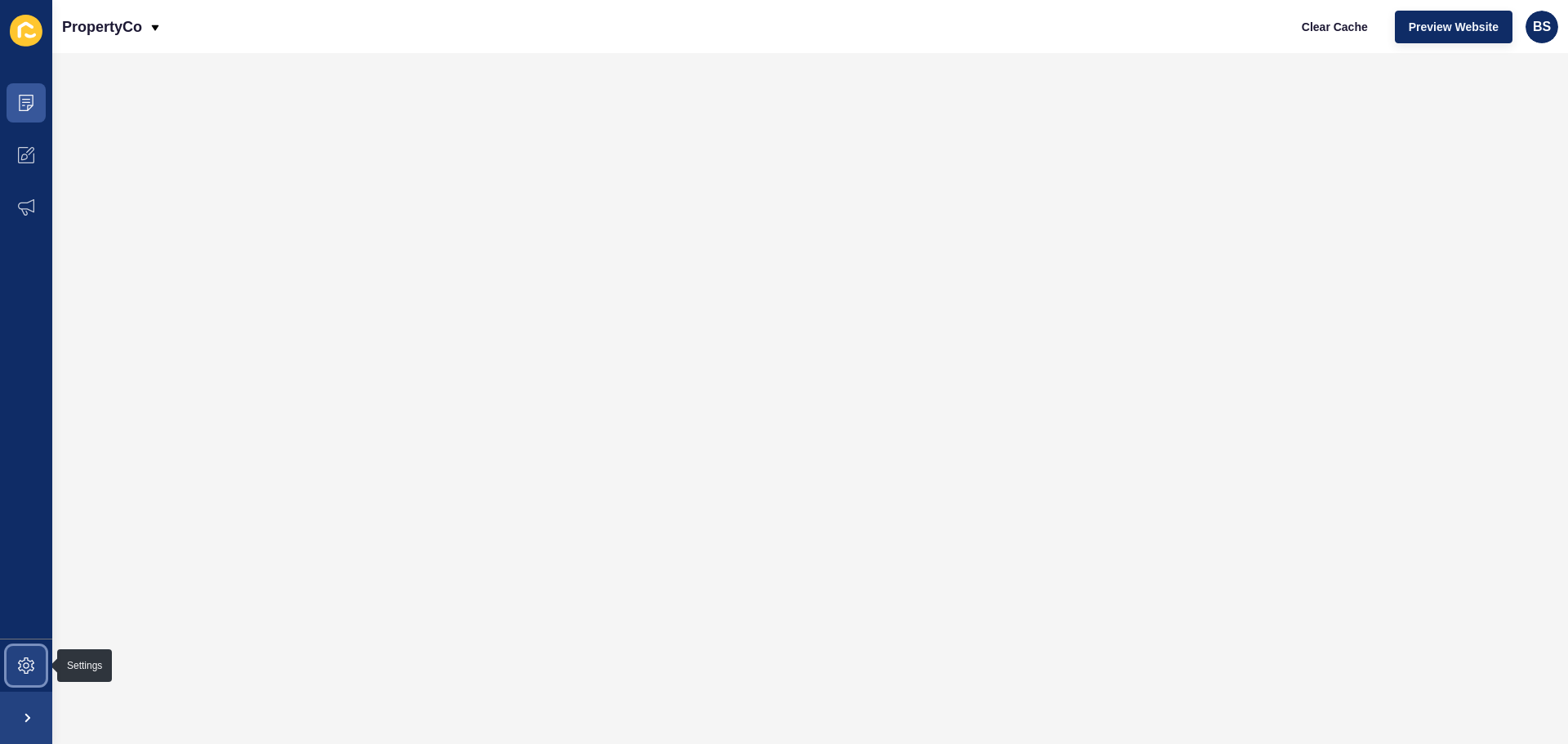
click at [37, 650] on span at bounding box center [26, 665] width 52 height 52
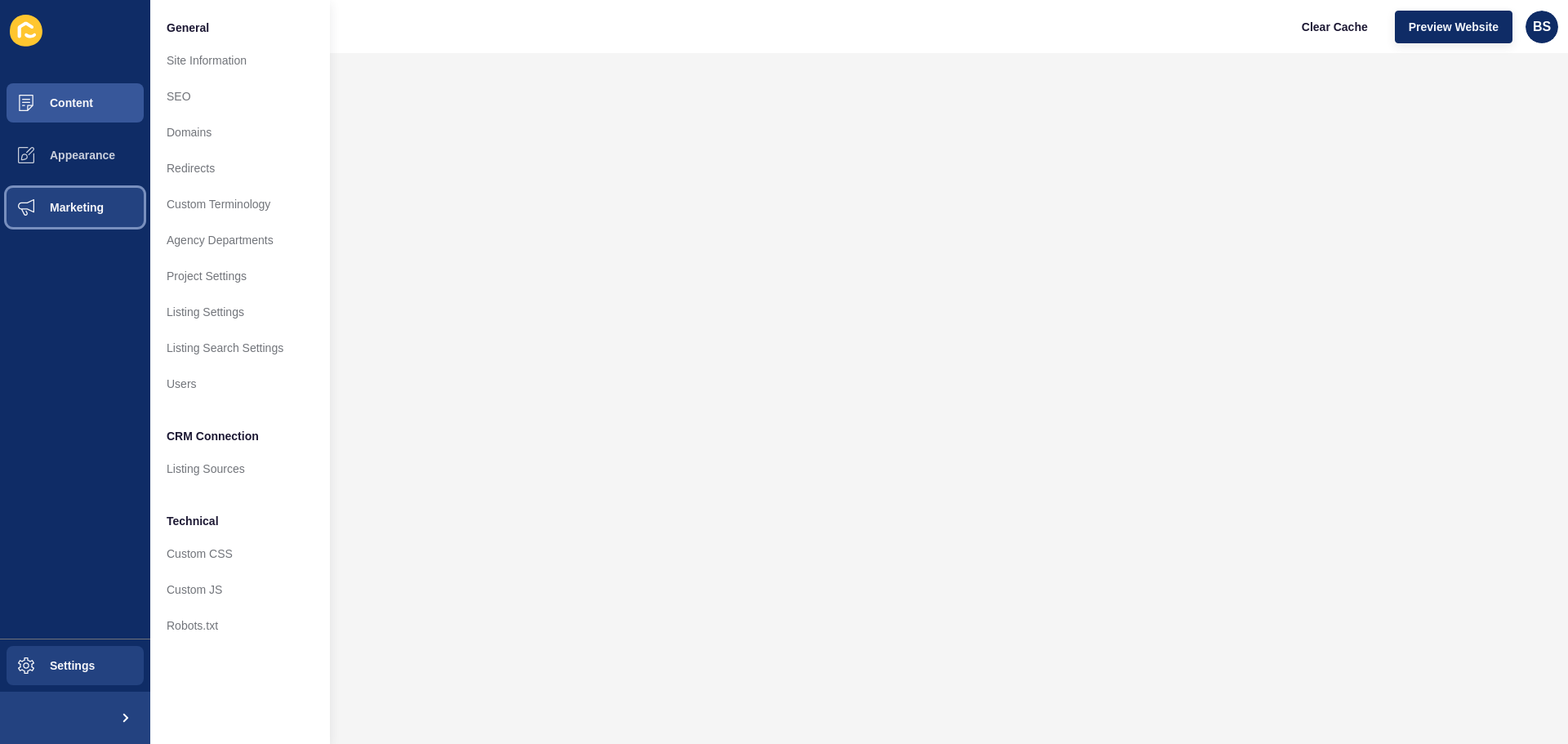
click at [86, 192] on button "Marketing" at bounding box center [75, 208] width 150 height 52
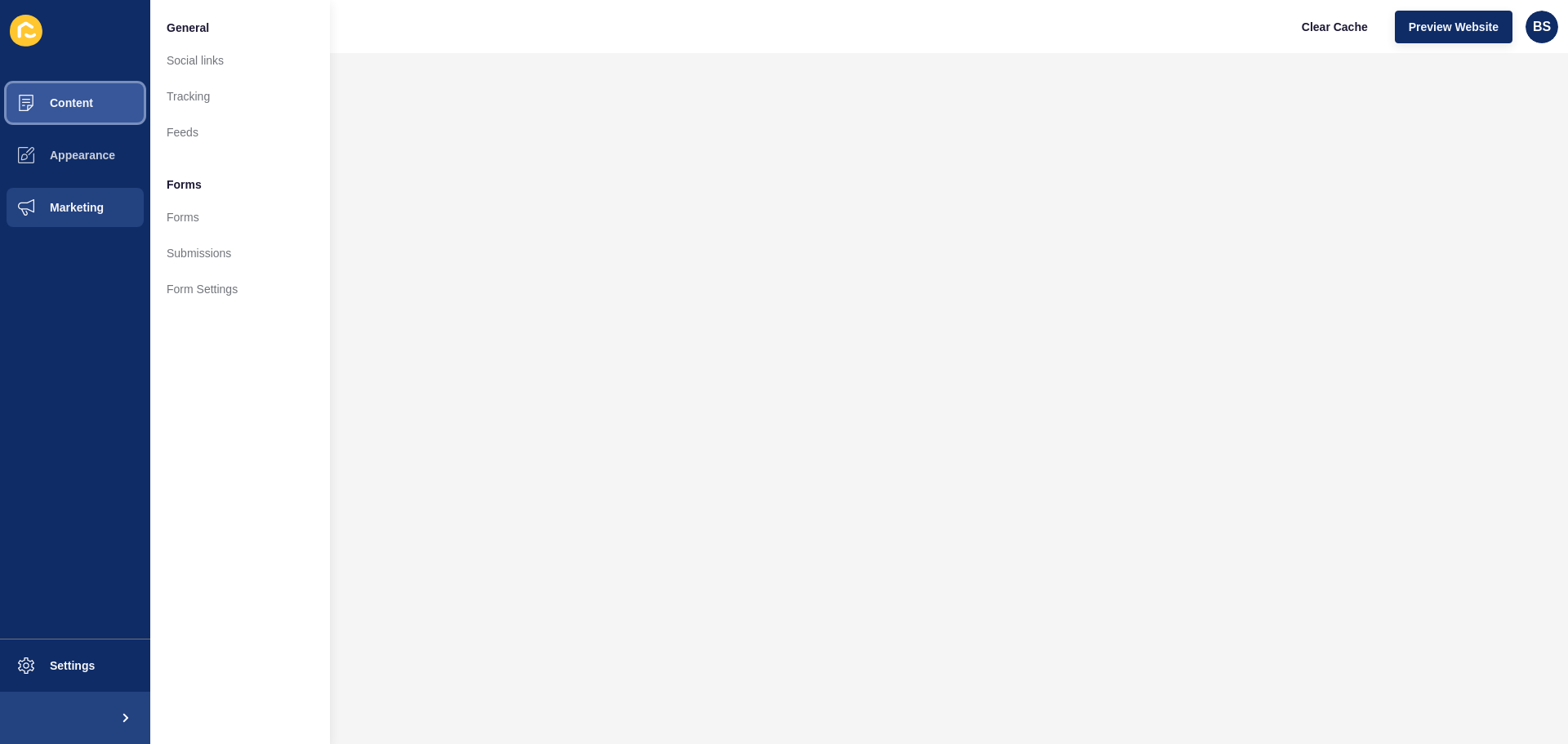
click at [95, 102] on button "Content" at bounding box center [75, 102] width 150 height 52
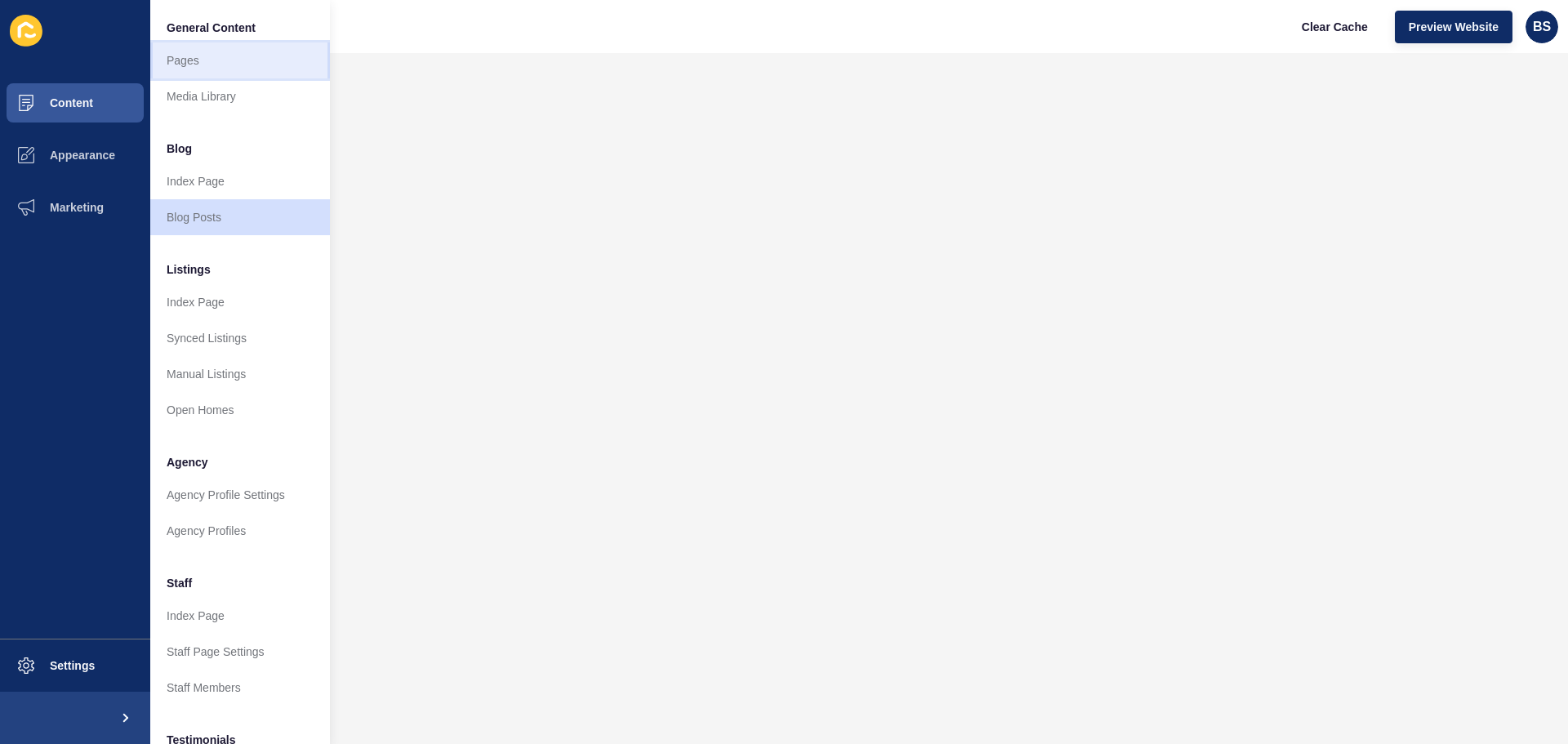
click at [183, 66] on link "Pages" at bounding box center [240, 60] width 180 height 36
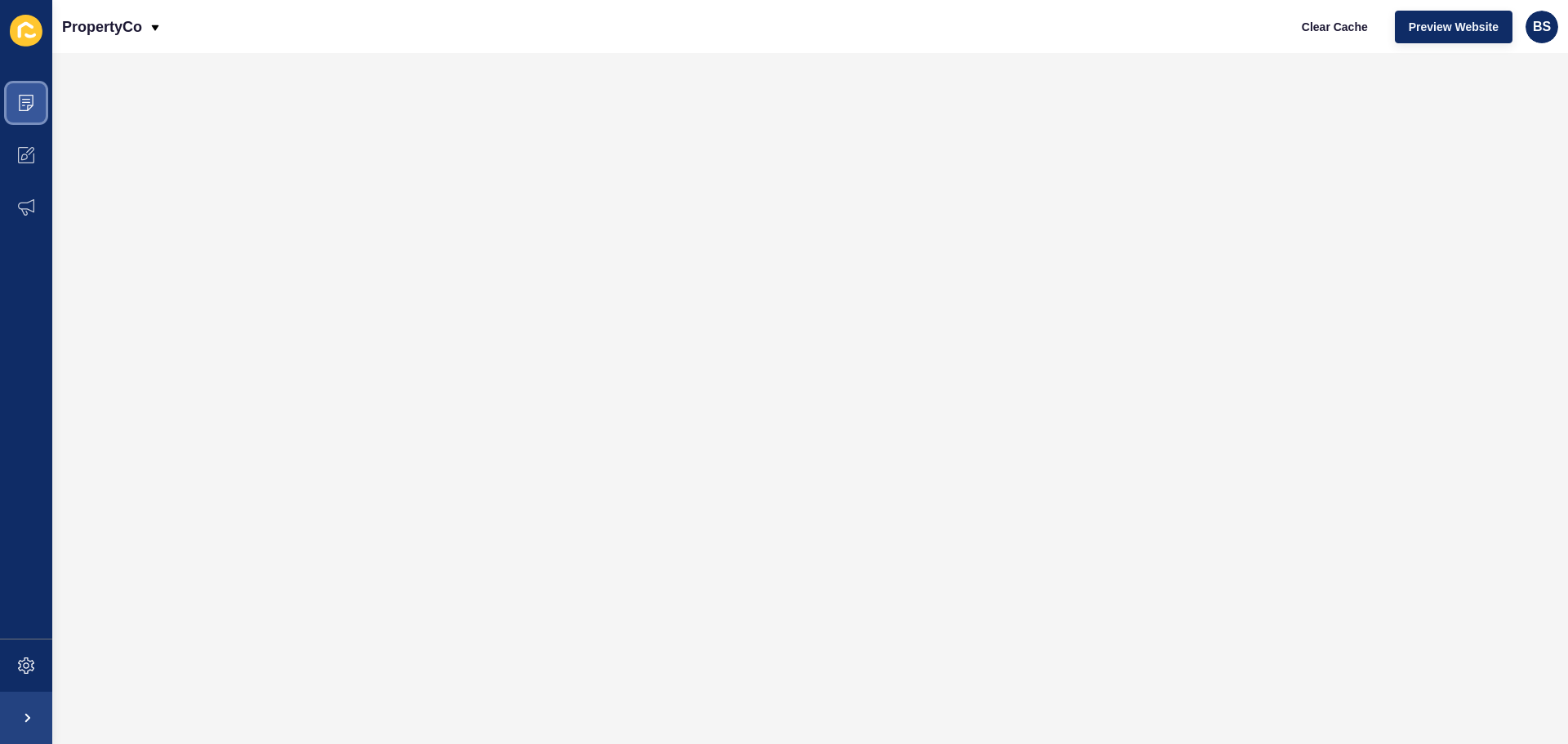
click at [17, 109] on span at bounding box center [26, 102] width 52 height 52
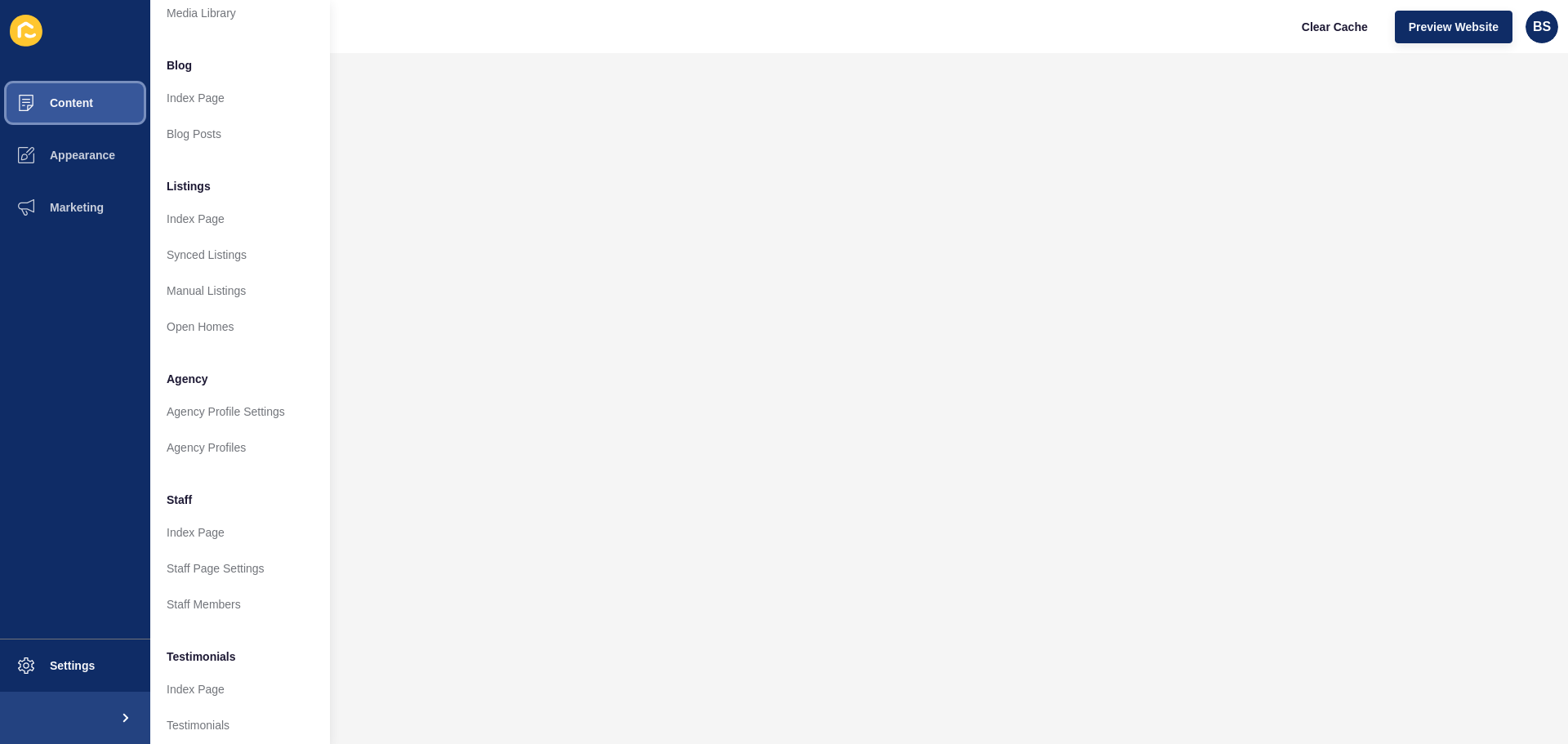
scroll to position [164, 0]
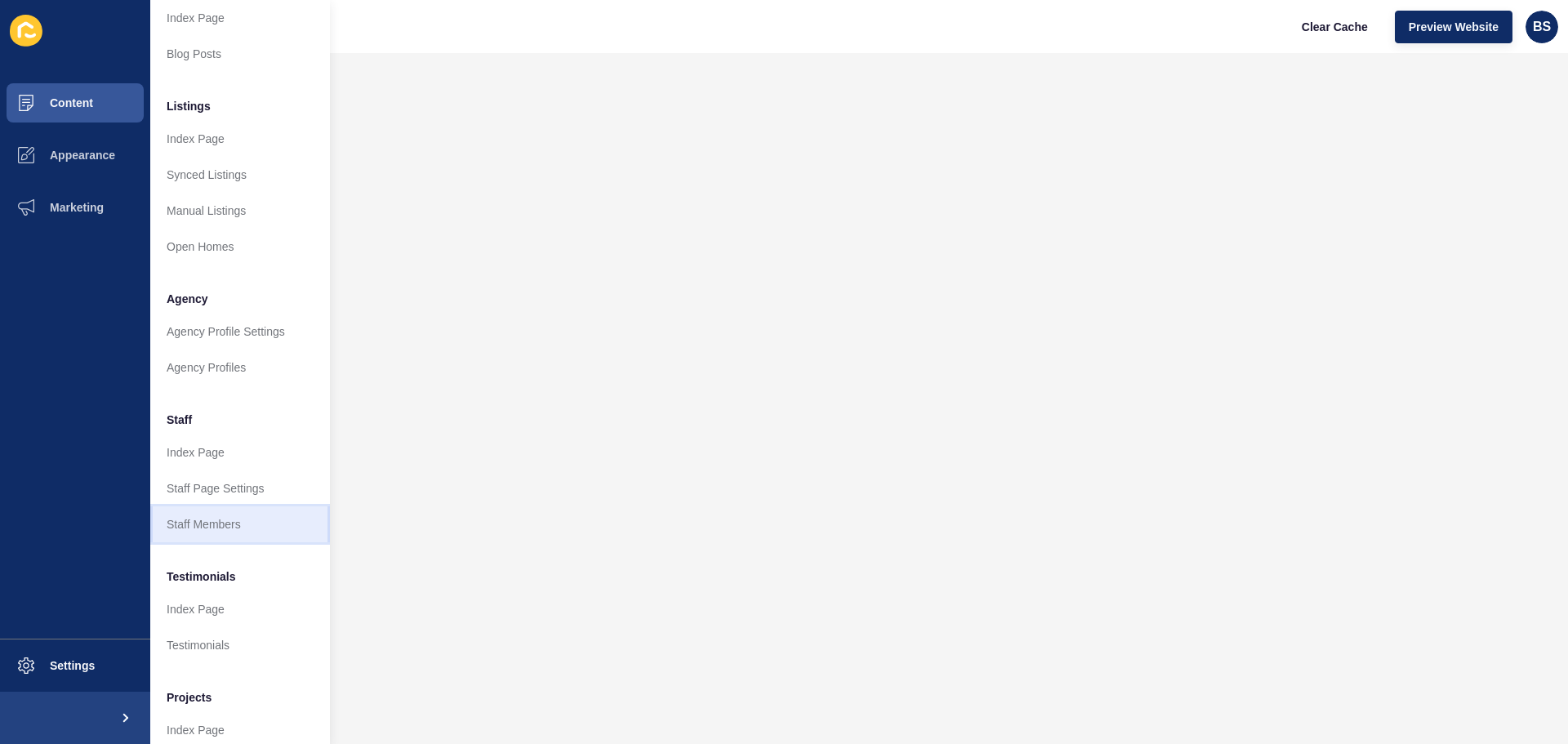
click at [232, 528] on link "Staff Members" at bounding box center [240, 524] width 180 height 36
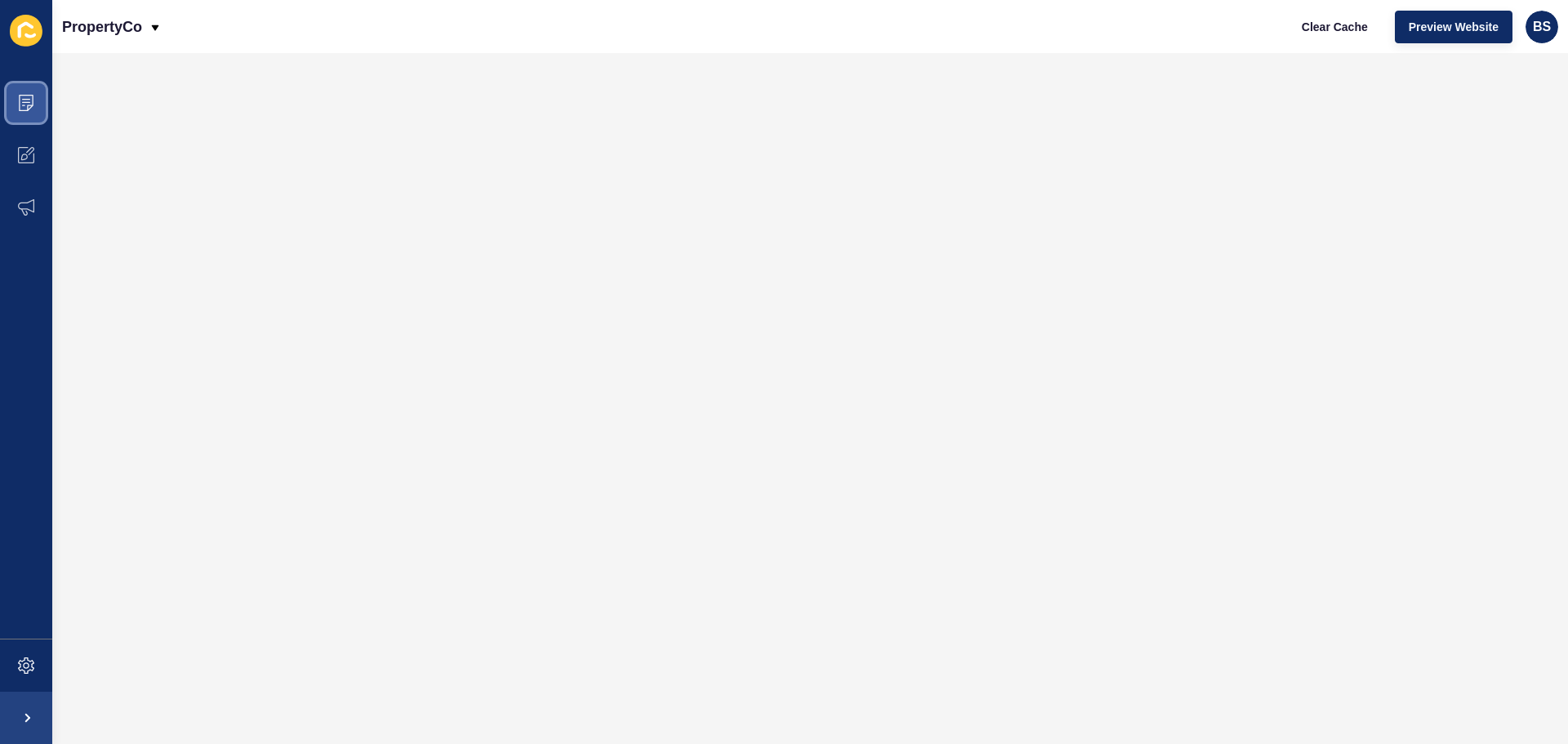
click at [36, 102] on span at bounding box center [26, 102] width 52 height 52
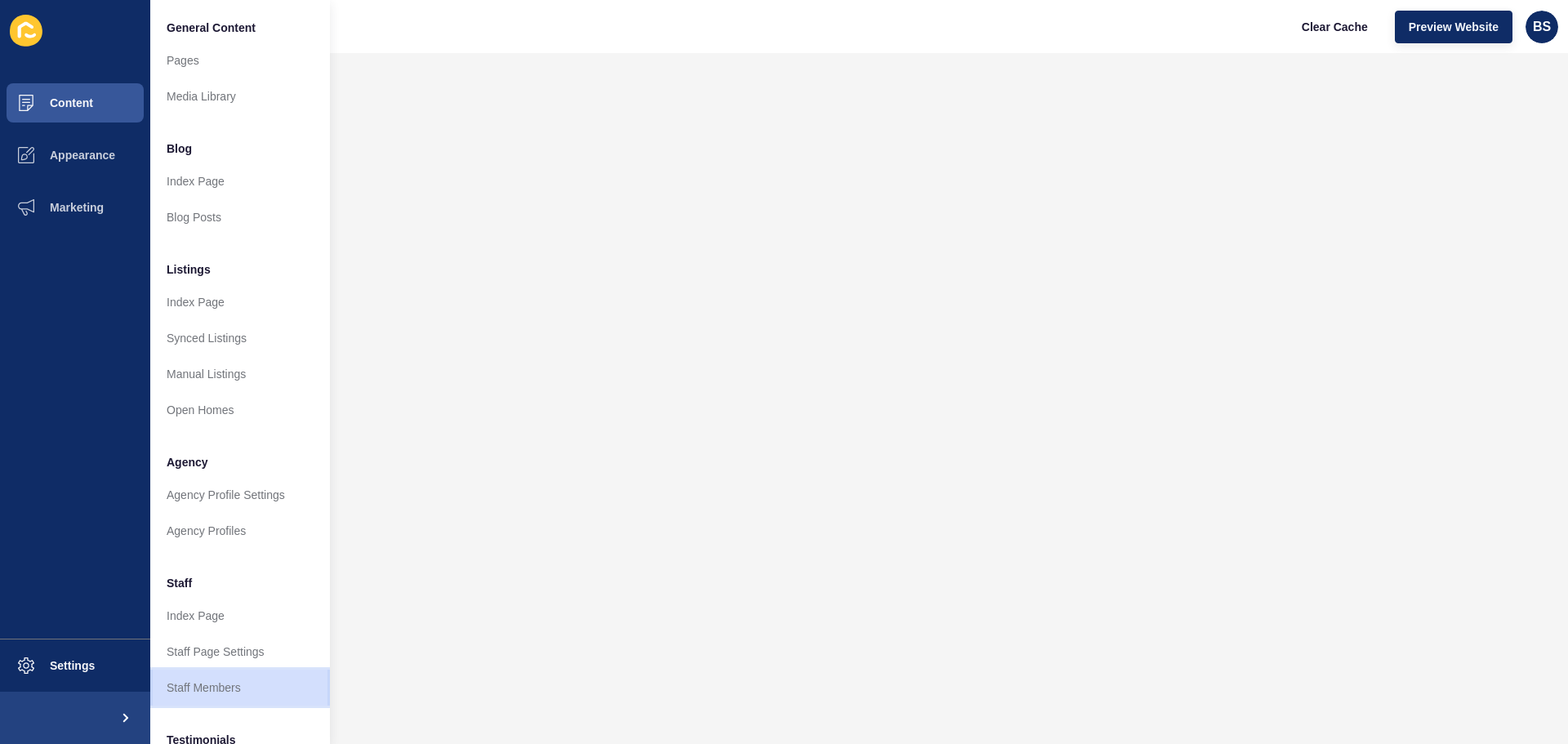
click at [224, 685] on link "Staff Members" at bounding box center [240, 687] width 180 height 36
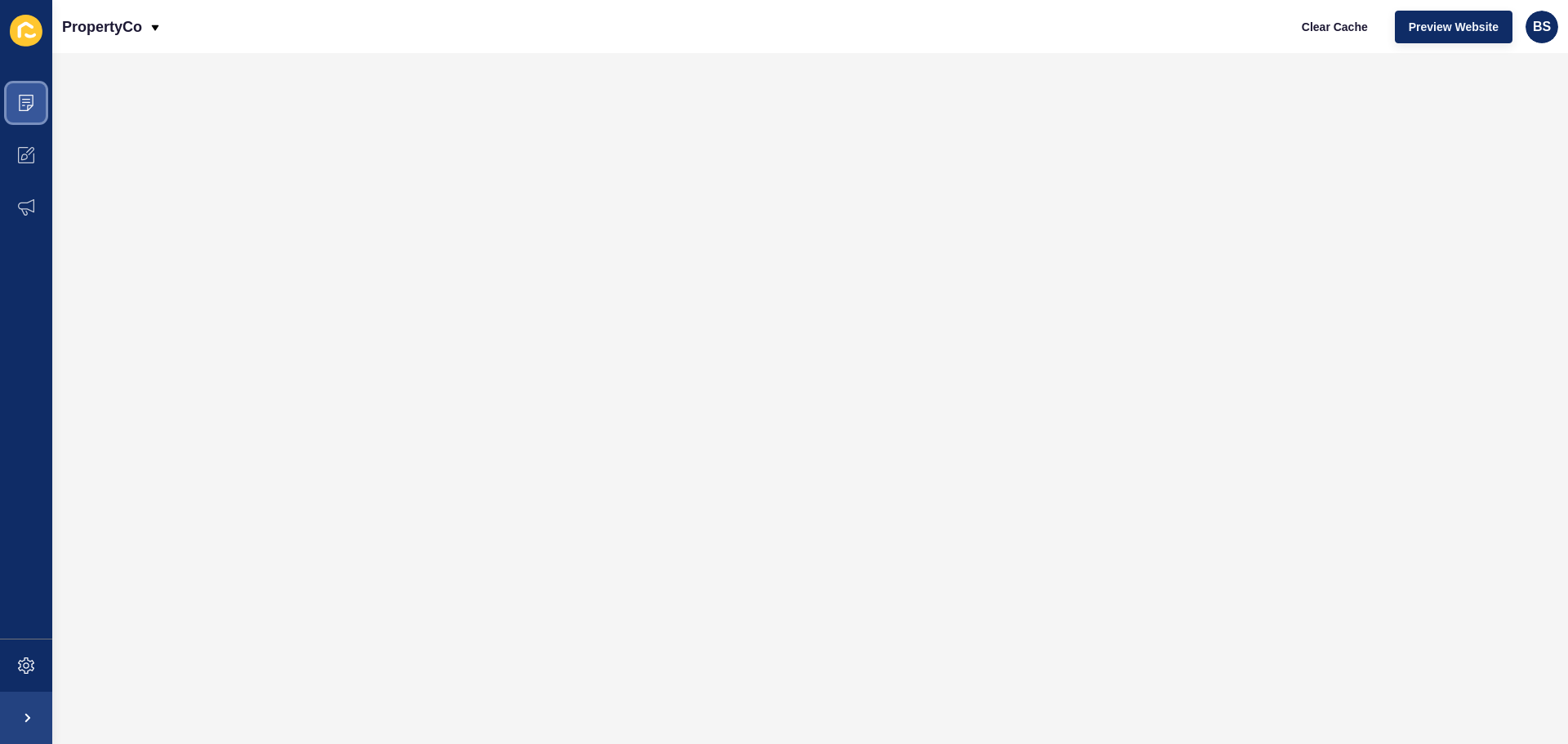
click at [32, 117] on span at bounding box center [26, 102] width 52 height 52
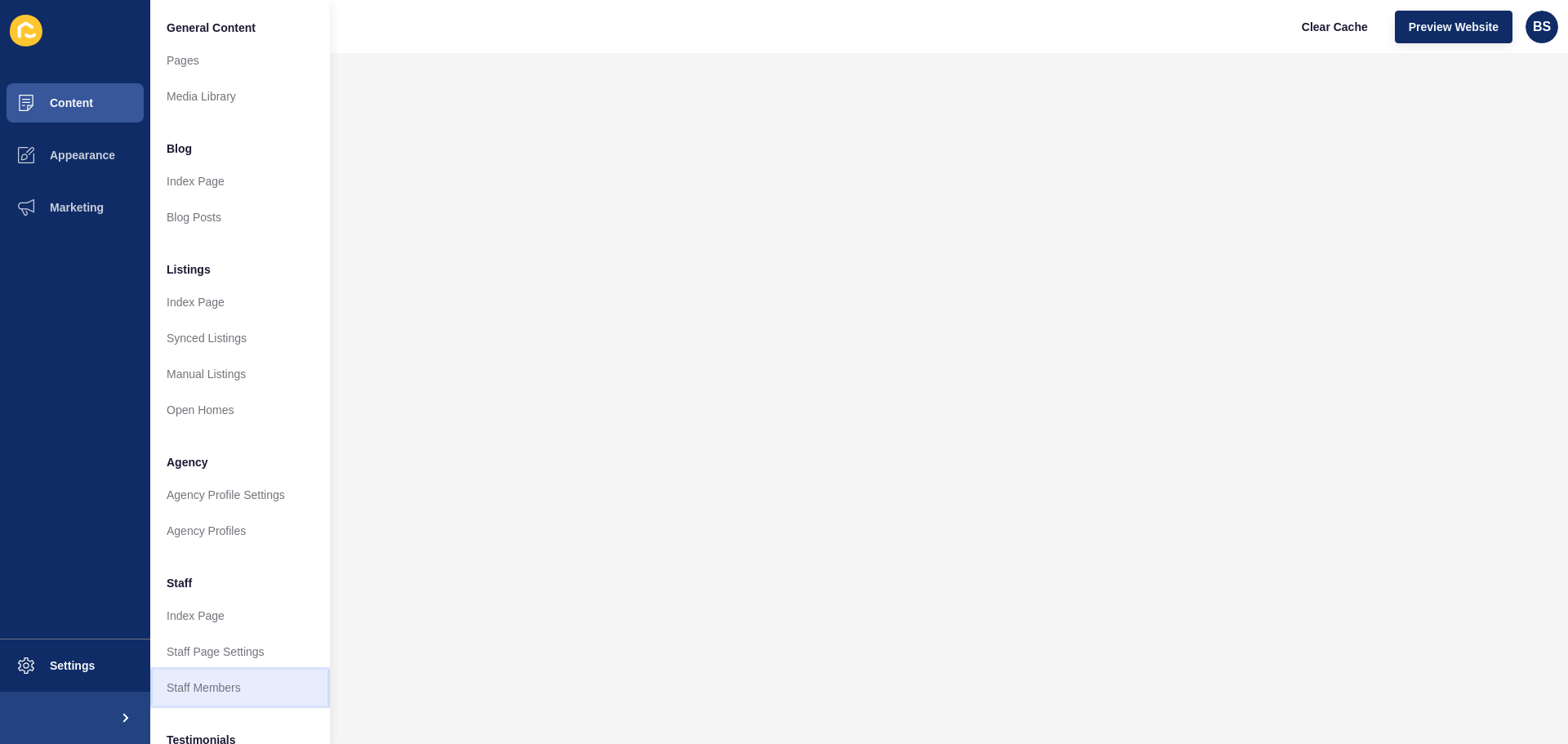
click at [222, 679] on link "Staff Members" at bounding box center [240, 687] width 180 height 36
